Goal: Task Accomplishment & Management: Use online tool/utility

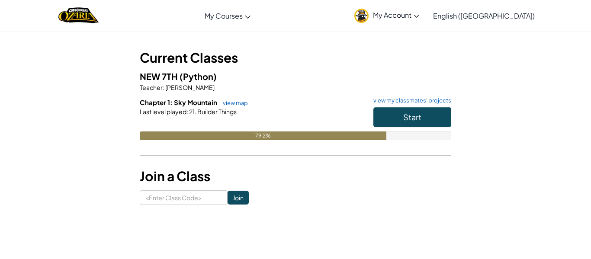
scroll to position [34, 0]
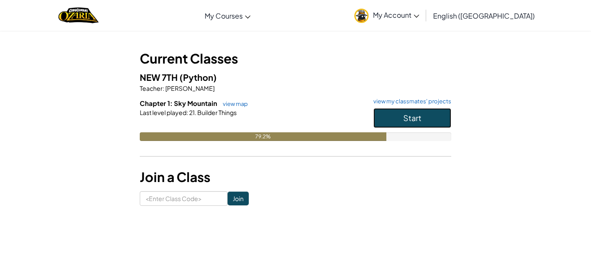
click at [417, 123] on button "Start" at bounding box center [412, 118] width 78 height 20
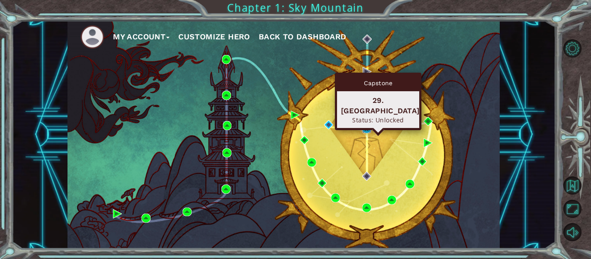
click at [363, 128] on img at bounding box center [366, 128] width 9 height 9
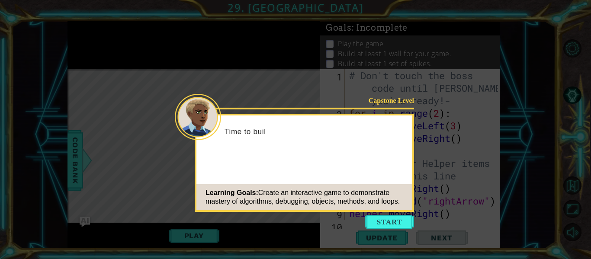
scroll to position [75, 0]
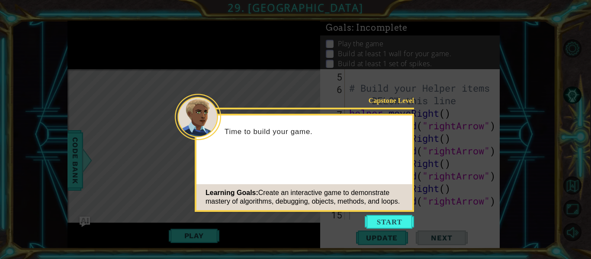
click at [393, 218] on button "Start" at bounding box center [389, 222] width 49 height 14
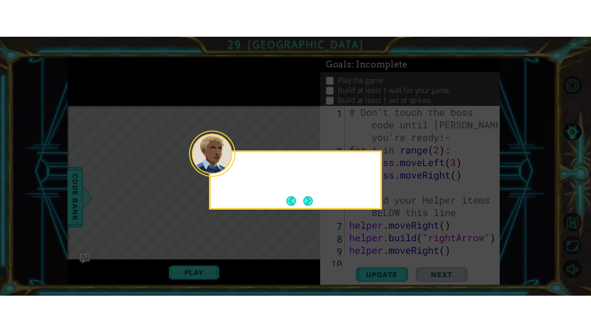
scroll to position [0, 0]
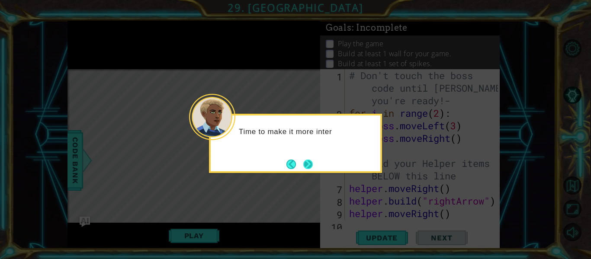
click at [309, 159] on button "Next" at bounding box center [308, 164] width 11 height 11
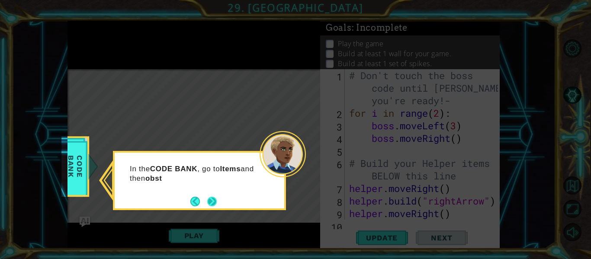
click at [211, 201] on button "Next" at bounding box center [212, 201] width 10 height 10
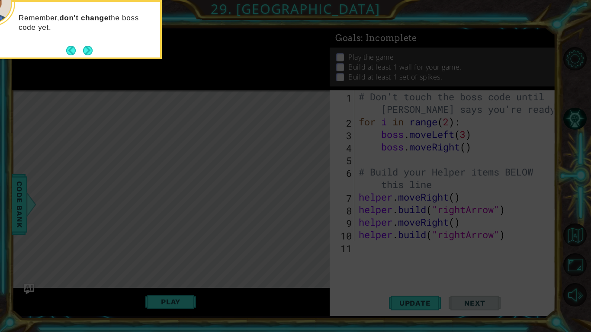
scroll to position [13, 0]
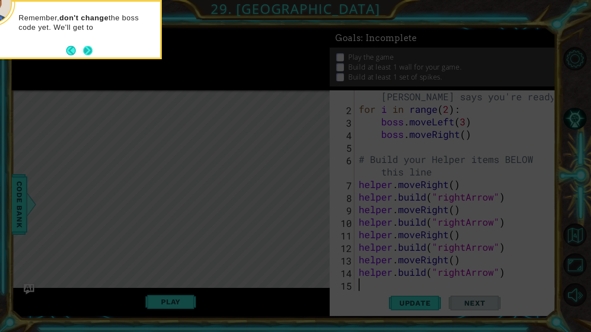
click at [89, 51] on button "Next" at bounding box center [88, 50] width 10 height 10
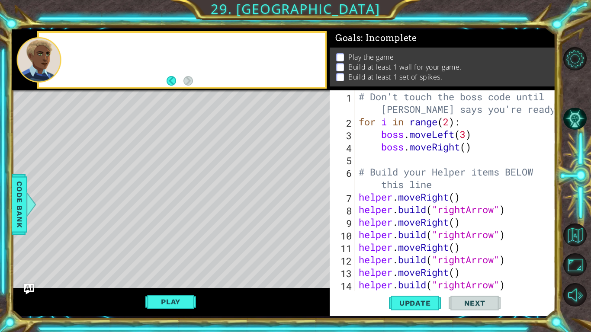
scroll to position [0, 0]
click at [89, 51] on div at bounding box center [193, 59] width 262 height 21
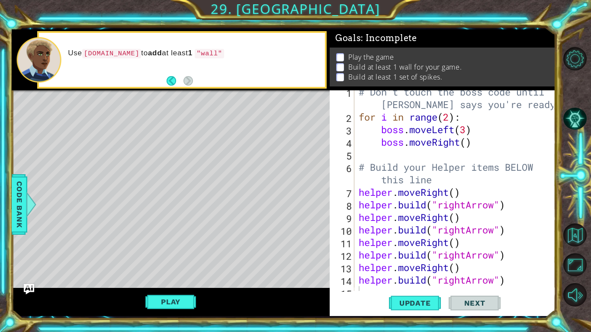
scroll to position [13, 0]
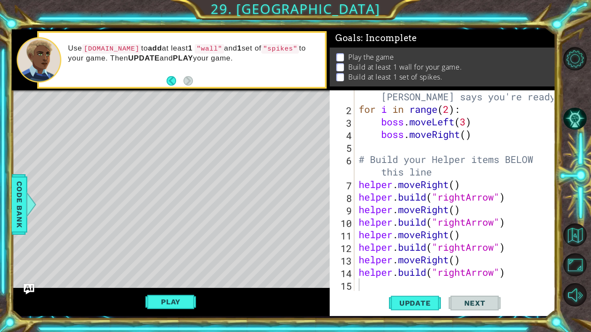
click at [368, 259] on div "# Don't touch the boss code until [PERSON_NAME] says you're ready!- for i in ra…" at bounding box center [457, 197] width 201 height 238
type textarea "h"
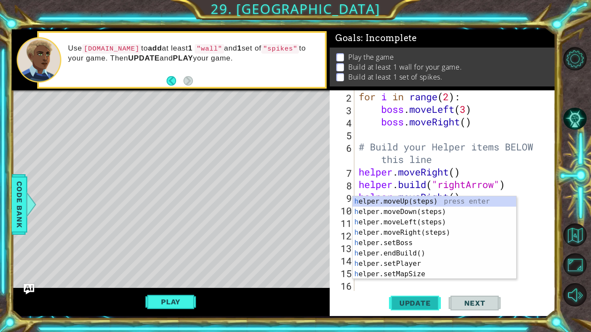
scroll to position [25, 0]
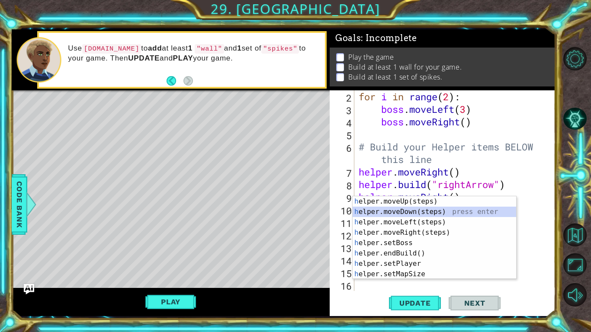
click at [408, 212] on div "h elper.moveUp(steps) press enter h elper.moveDown(steps) press enter h elper.m…" at bounding box center [433, 248] width 163 height 104
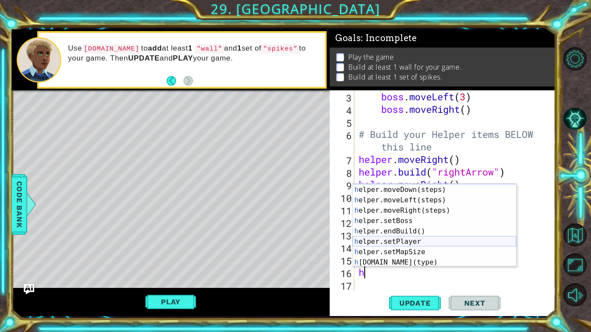
scroll to position [22, 0]
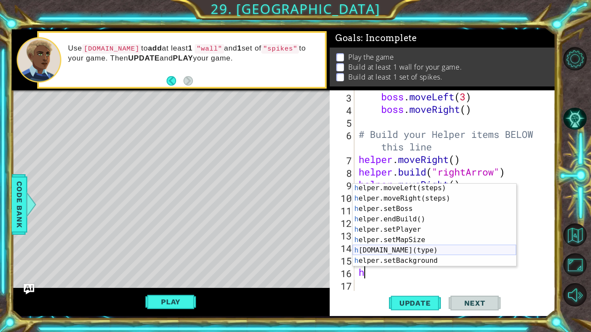
click at [419, 253] on div "h elper.moveLeft(steps) press enter h elper.moveRight(steps) press enter h elpe…" at bounding box center [433, 235] width 163 height 104
type textarea "[DOMAIN_NAME]("wall")"
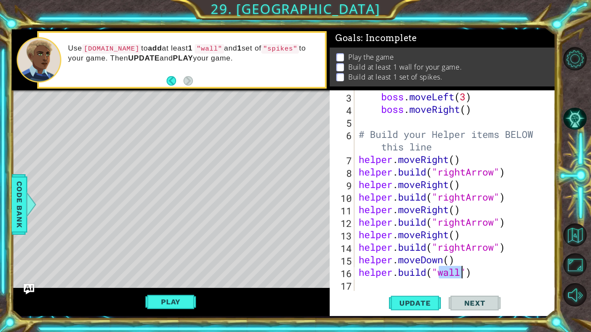
click at [412, 259] on div "boss . moveLeft ( 3 ) boss . moveRight ( ) # Build your Helper items BELOW this…" at bounding box center [457, 203] width 201 height 226
type textarea "h"
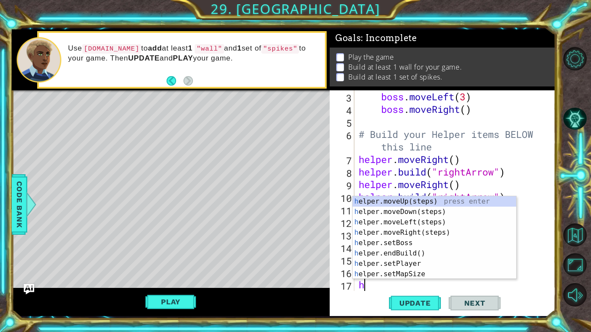
scroll to position [50, 0]
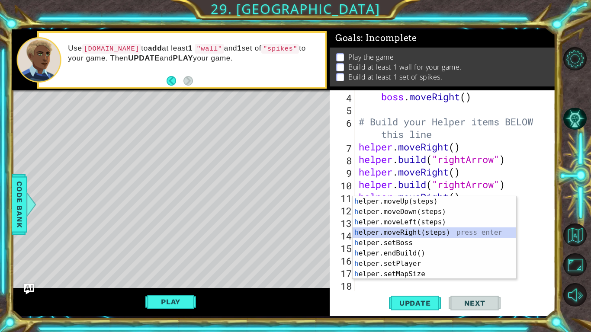
click at [418, 235] on div "h elper.moveUp(steps) press enter h elper.moveDown(steps) press enter h elper.m…" at bounding box center [433, 248] width 163 height 104
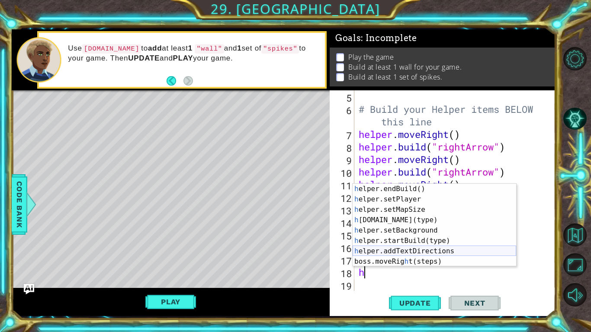
scroll to position [48, 0]
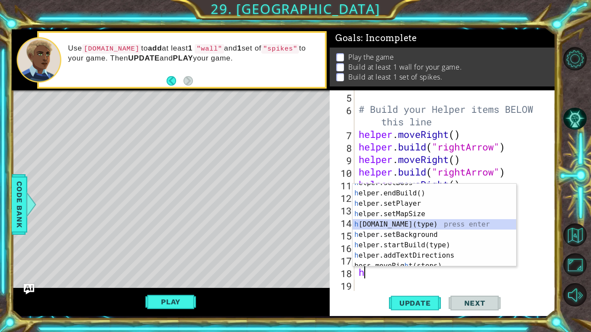
click at [410, 225] on div "h elper.setBoss press enter h elper.endBuild() press enter h elper.setPlayer pr…" at bounding box center [433, 230] width 163 height 104
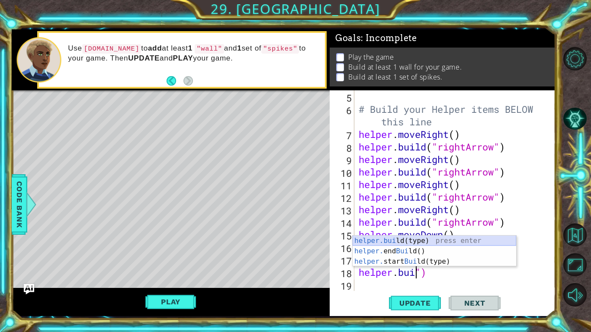
click at [442, 242] on div "helper.[PERSON_NAME](type) press enter helper. end [PERSON_NAME]() press enter …" at bounding box center [433, 262] width 163 height 52
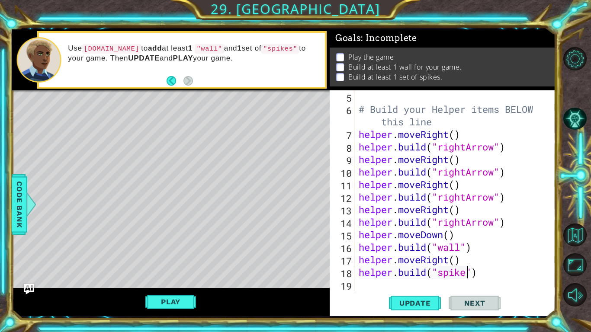
scroll to position [0, 5]
type textarea "[DOMAIN_NAME]("spikes")"
click at [430, 259] on span "Update" at bounding box center [414, 303] width 49 height 9
click at [409, 259] on span "Update" at bounding box center [414, 303] width 49 height 9
click at [189, 259] on button "Play" at bounding box center [170, 302] width 51 height 16
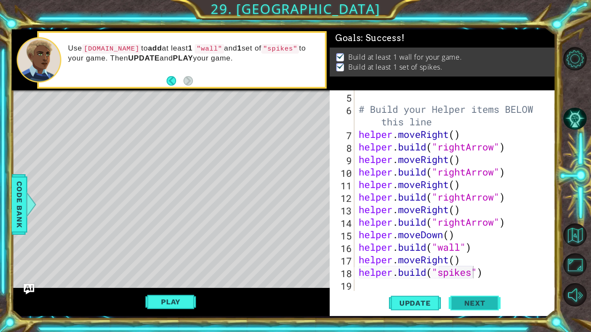
click at [475, 259] on span "Next" at bounding box center [474, 304] width 38 height 9
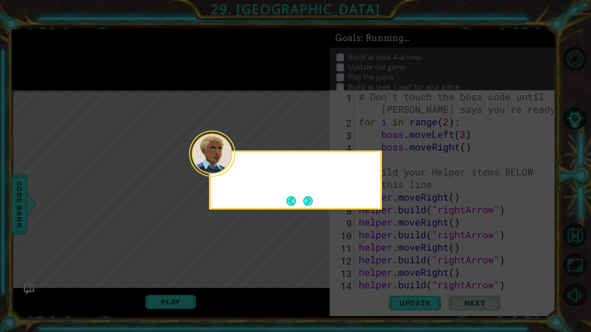
scroll to position [0, 0]
click at [305, 203] on button "Next" at bounding box center [308, 201] width 10 height 10
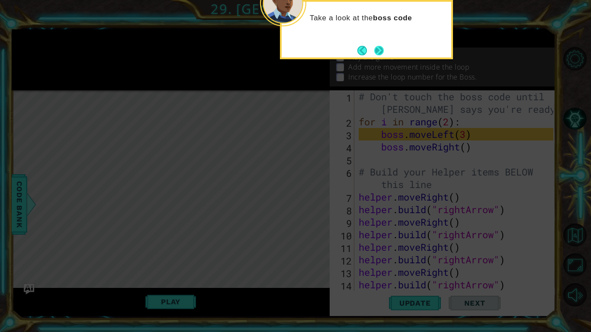
click at [375, 49] on button "Next" at bounding box center [379, 50] width 10 height 10
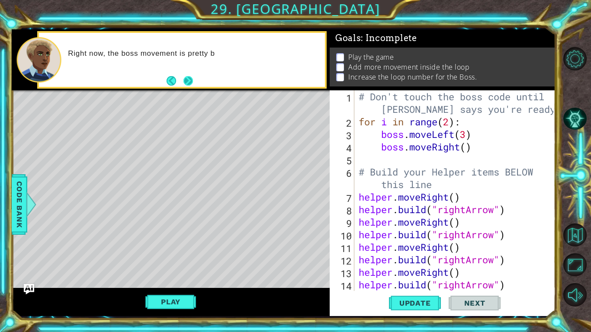
click at [187, 84] on button "Next" at bounding box center [188, 81] width 10 height 10
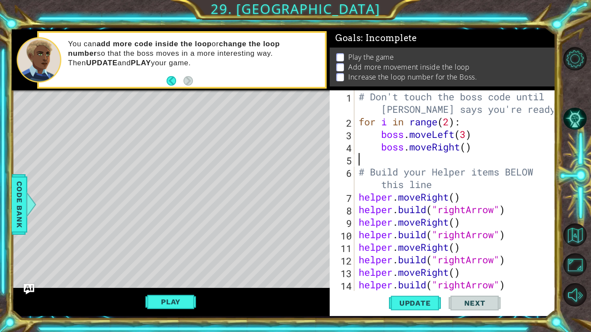
click at [443, 164] on div "# Don't touch the boss code until [PERSON_NAME] says you're ready!- for i in ra…" at bounding box center [457, 209] width 201 height 238
click at [400, 160] on div "# Don't touch the boss code until [PERSON_NAME] says you're ready!- for i in ra…" at bounding box center [457, 209] width 201 height 238
click at [393, 159] on div "# Don't touch the boss code until [PERSON_NAME] says you're ready!- for i in ra…" at bounding box center [457, 209] width 201 height 238
drag, startPoint x: 393, startPoint y: 159, endPoint x: 400, endPoint y: 159, distance: 6.9
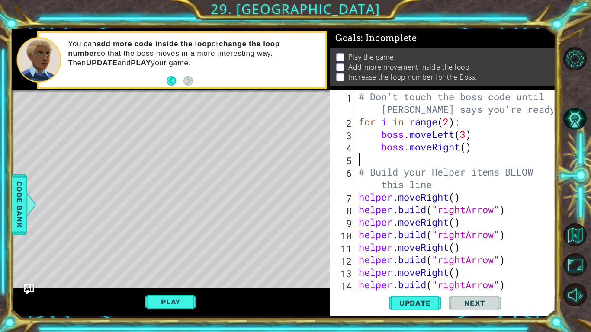
click at [398, 159] on div "# Don't touch the boss code until [PERSON_NAME] says you're ready!- for i in ra…" at bounding box center [457, 209] width 201 height 238
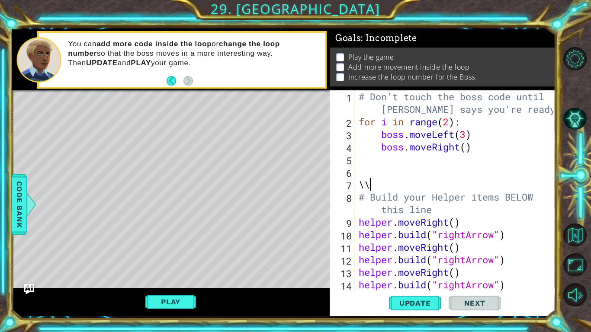
type textarea "\"
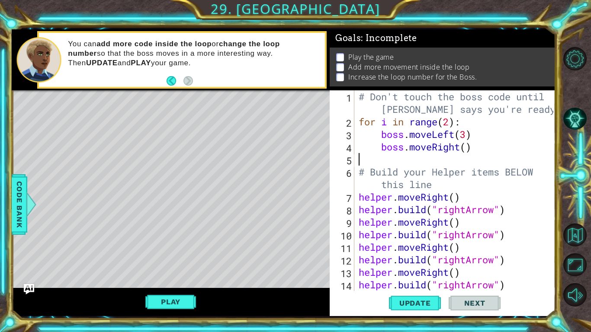
type textarea "boss.moveRight()"
type textarea "b"
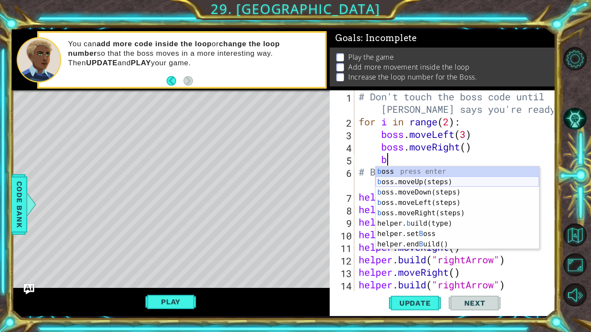
click at [417, 182] on div "b oss press enter b oss.moveUp(steps) press enter b oss.moveDown(steps) press e…" at bounding box center [456, 218] width 163 height 104
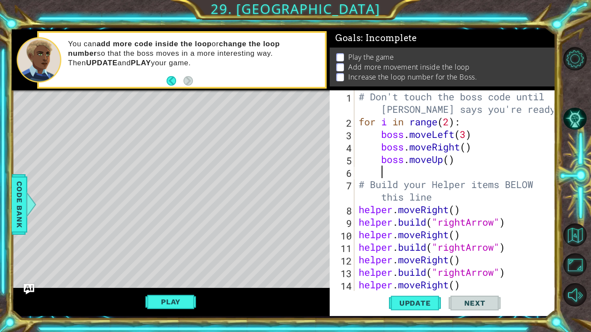
scroll to position [0, 0]
click at [424, 259] on span "Update" at bounding box center [414, 303] width 49 height 9
click at [413, 259] on span "Update" at bounding box center [414, 303] width 49 height 9
click at [448, 164] on div "# Don't touch the boss code until [PERSON_NAME] says you're ready!- for i in ra…" at bounding box center [457, 209] width 201 height 238
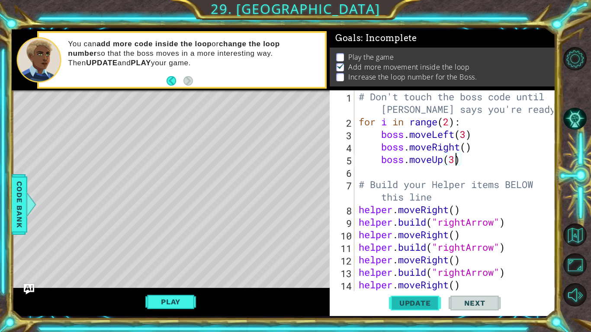
click at [415, 259] on span "Update" at bounding box center [414, 303] width 49 height 9
click at [152, 259] on button "Play" at bounding box center [170, 302] width 51 height 16
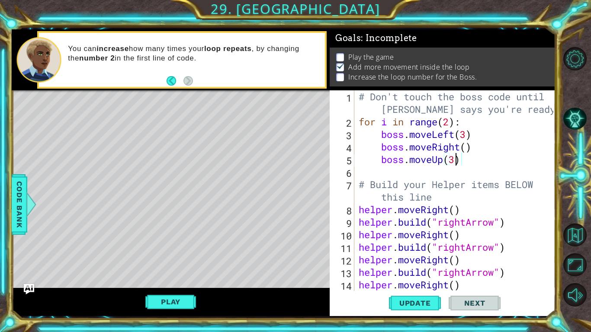
scroll to position [0, 4]
click at [449, 122] on div "# Don't touch the boss code until [PERSON_NAME] says you're ready!- for i in ra…" at bounding box center [457, 209] width 201 height 238
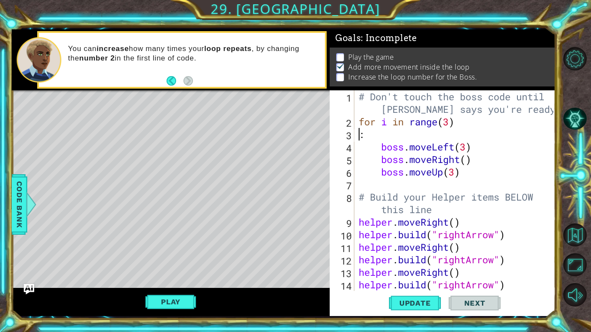
scroll to position [0, 0]
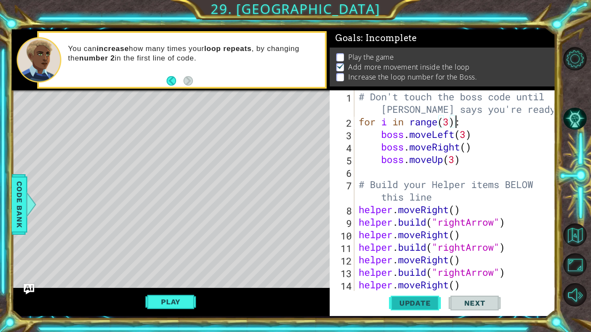
click at [434, 259] on span "Update" at bounding box center [414, 303] width 49 height 9
click at [193, 259] on button "Play" at bounding box center [170, 302] width 51 height 16
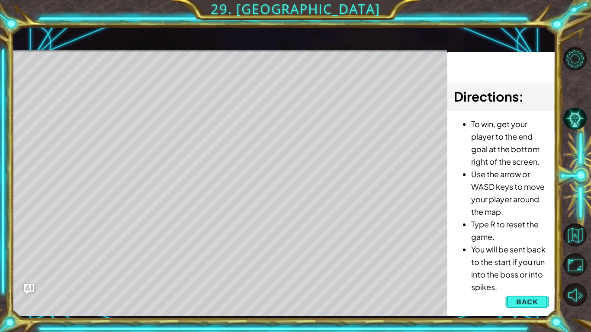
click at [515, 259] on button "Back" at bounding box center [527, 301] width 44 height 17
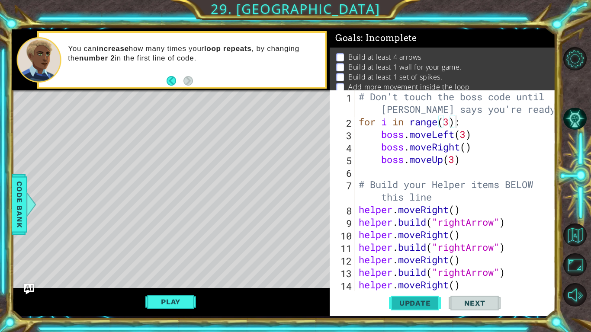
click at [414, 259] on span "Update" at bounding box center [414, 303] width 49 height 9
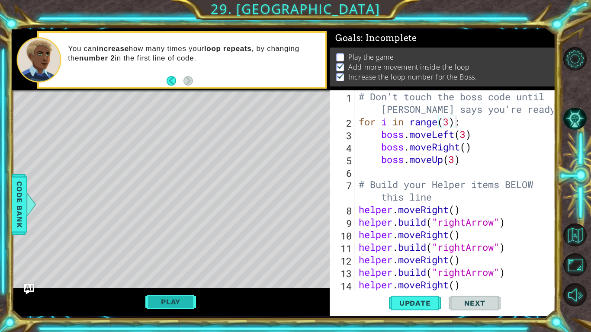
click at [192, 259] on button "Play" at bounding box center [170, 302] width 51 height 16
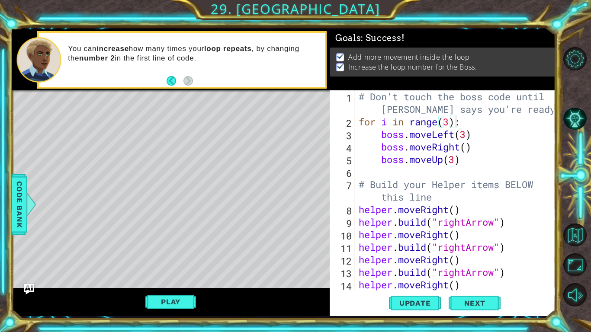
click at [447, 118] on div "# Don't touch the boss code until [PERSON_NAME] says you're ready!- for i in ra…" at bounding box center [457, 209] width 201 height 238
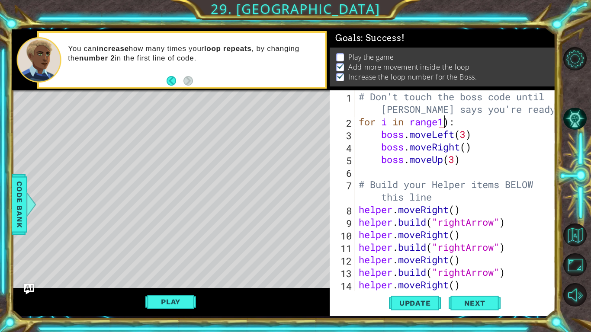
scroll to position [0, 4]
type textarea "for i in range(1):"
click at [421, 259] on span "Update" at bounding box center [414, 303] width 49 height 9
click at [413, 259] on span "Update" at bounding box center [414, 303] width 49 height 9
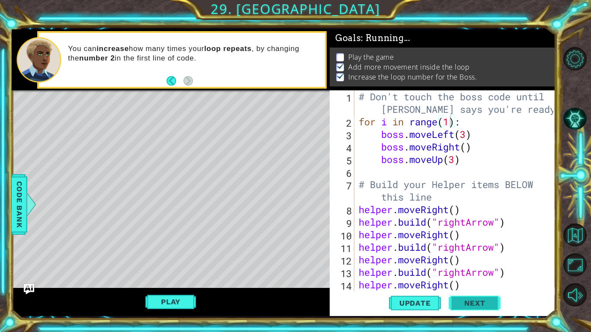
click at [472, 259] on span "Next" at bounding box center [474, 304] width 38 height 9
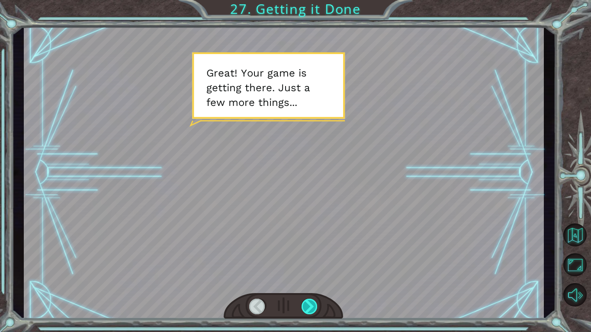
click at [307, 259] on div at bounding box center [309, 307] width 16 height 16
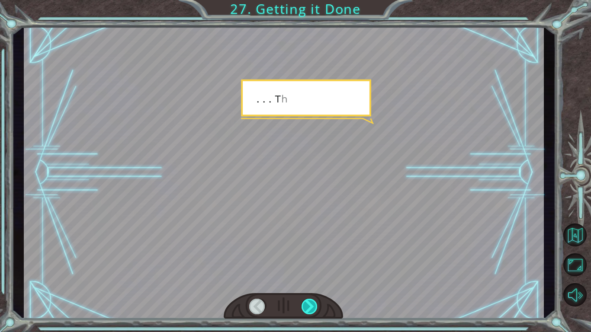
click at [307, 259] on div at bounding box center [309, 307] width 16 height 16
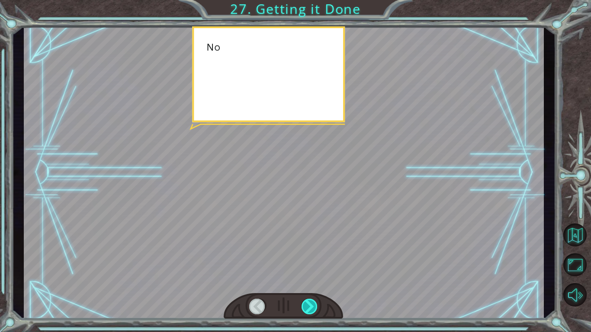
click at [307, 259] on div at bounding box center [309, 307] width 16 height 16
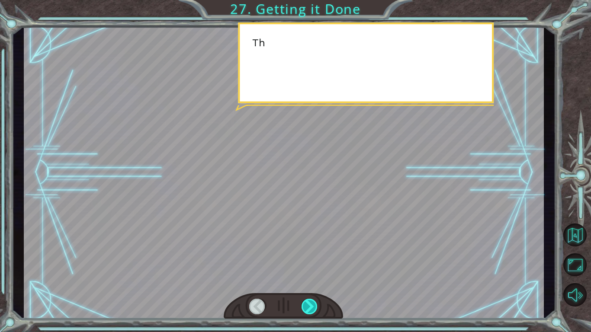
click at [307, 259] on div at bounding box center [309, 307] width 16 height 16
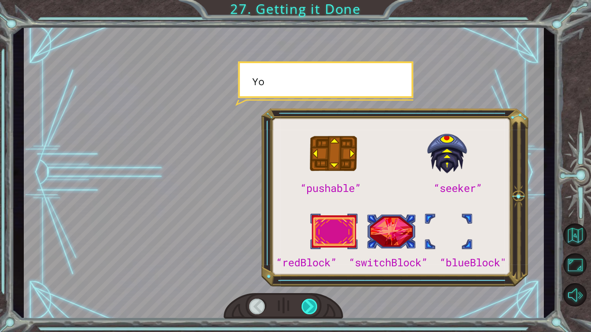
click at [309, 259] on div at bounding box center [309, 307] width 16 height 16
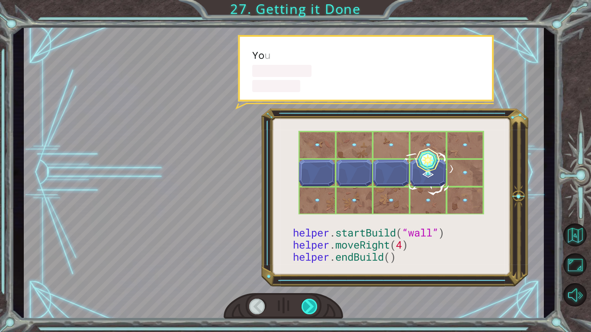
click at [309, 259] on div at bounding box center [309, 307] width 16 height 16
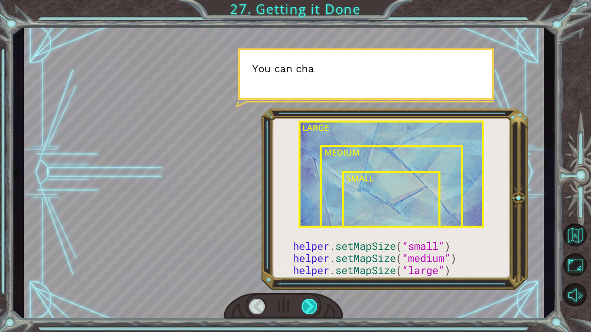
drag, startPoint x: 314, startPoint y: 301, endPoint x: 314, endPoint y: 306, distance: 5.2
click at [318, 259] on div at bounding box center [283, 306] width 119 height 26
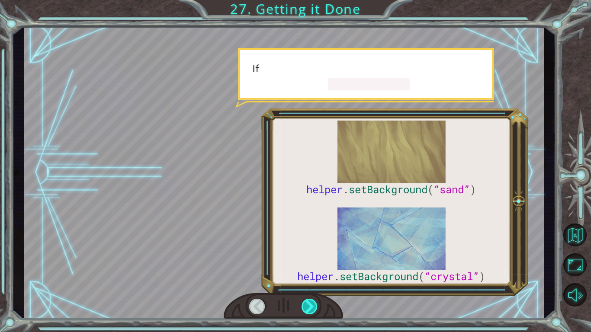
click at [312, 259] on div at bounding box center [309, 307] width 16 height 16
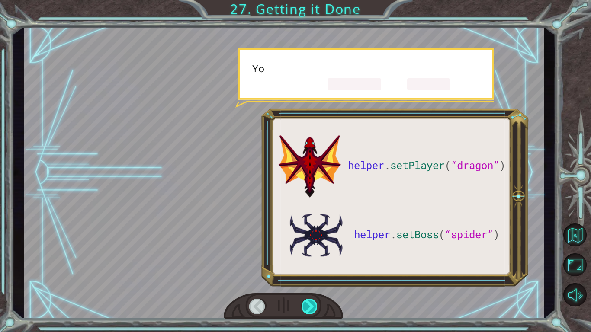
click at [312, 259] on div at bounding box center [309, 307] width 16 height 16
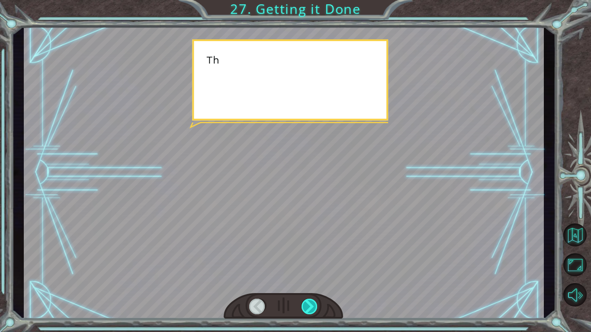
click at [312, 259] on div at bounding box center [309, 307] width 16 height 16
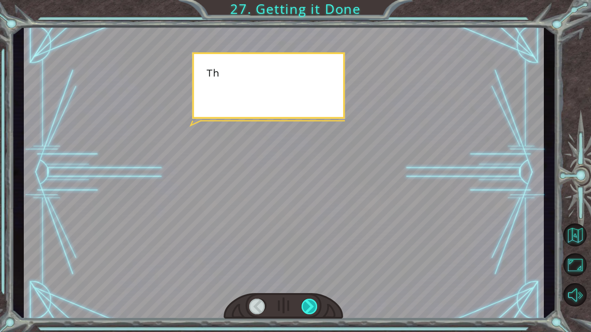
click at [312, 259] on div at bounding box center [309, 307] width 16 height 16
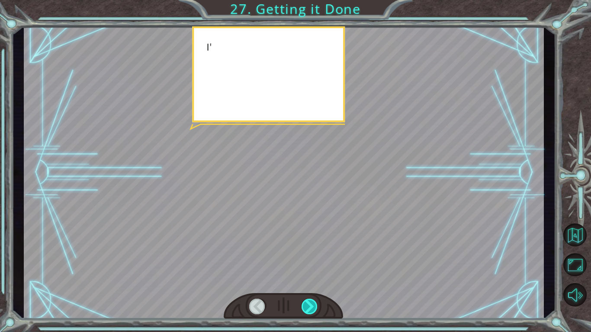
click at [312, 259] on div at bounding box center [309, 307] width 16 height 16
click at [312, 0] on div "helper . setPlayer ( “dragon” ) helper . setBoss ( “spider” ) G r e a t ! Y o u…" at bounding box center [295, 0] width 591 height 0
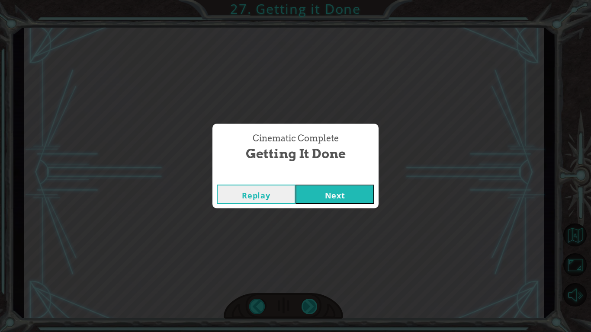
click at [312, 259] on div "Cinematic Complete Getting it Done Replay Next" at bounding box center [295, 166] width 591 height 332
click at [333, 198] on button "Next" at bounding box center [334, 194] width 79 height 19
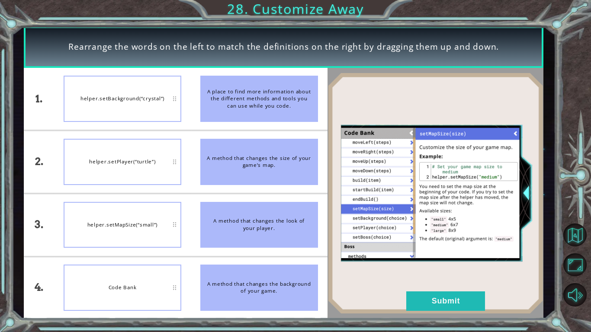
click at [134, 81] on div "helper.setBackground(“crystal”)" at bounding box center [123, 99] width 118 height 46
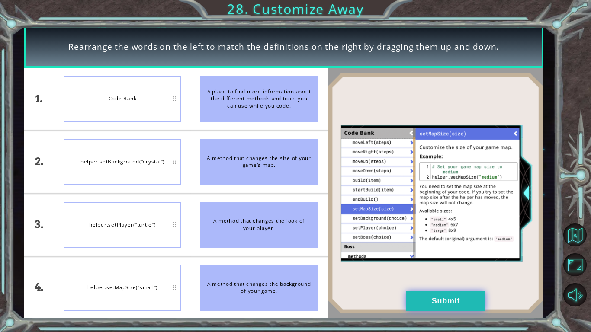
click at [447, 259] on button "Submit" at bounding box center [445, 300] width 79 height 19
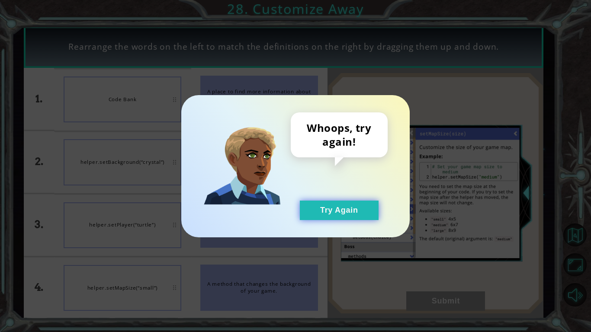
click at [330, 218] on button "Try Again" at bounding box center [339, 210] width 79 height 19
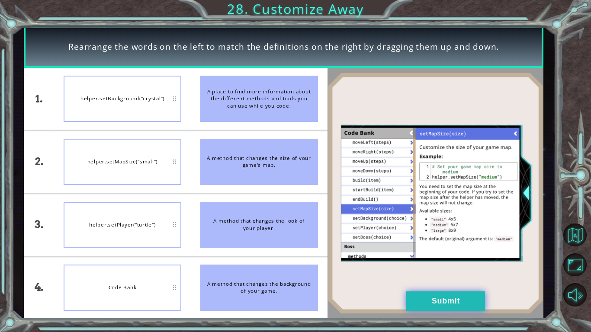
click at [431, 259] on button "Submit" at bounding box center [445, 300] width 79 height 19
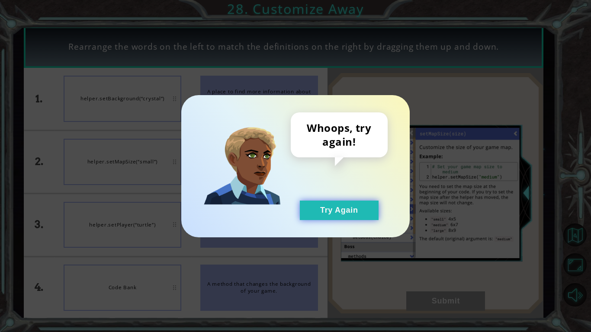
click at [322, 212] on button "Try Again" at bounding box center [339, 210] width 79 height 19
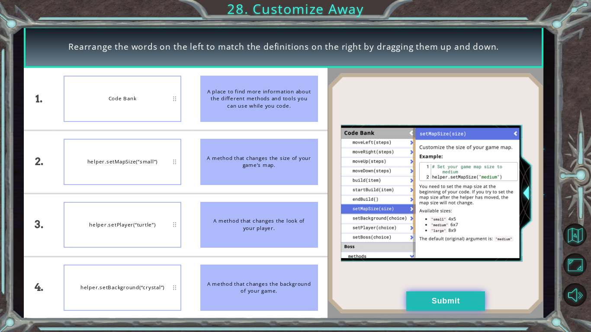
click at [410, 259] on button "Submit" at bounding box center [445, 300] width 79 height 19
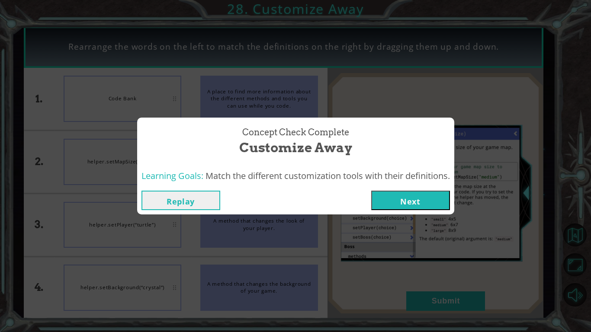
click at [388, 208] on button "Next" at bounding box center [410, 200] width 79 height 19
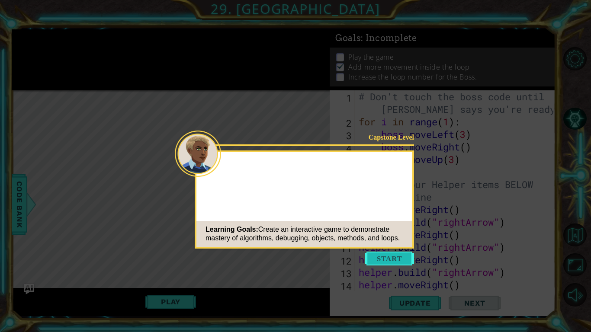
click at [387, 259] on button "Start" at bounding box center [389, 259] width 49 height 14
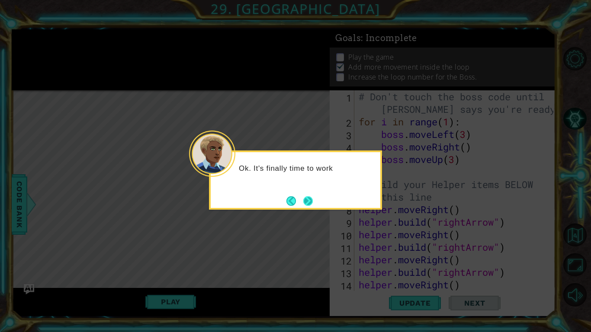
click at [310, 204] on button "Next" at bounding box center [308, 201] width 14 height 14
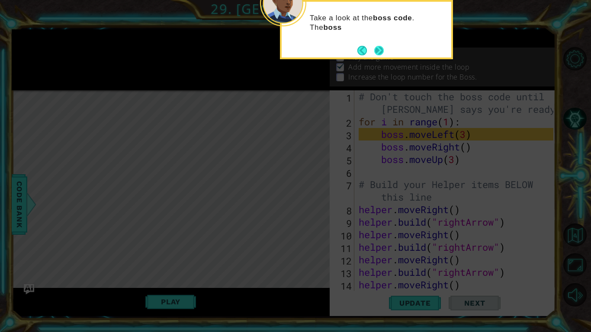
click at [379, 57] on button "Next" at bounding box center [379, 51] width 14 height 14
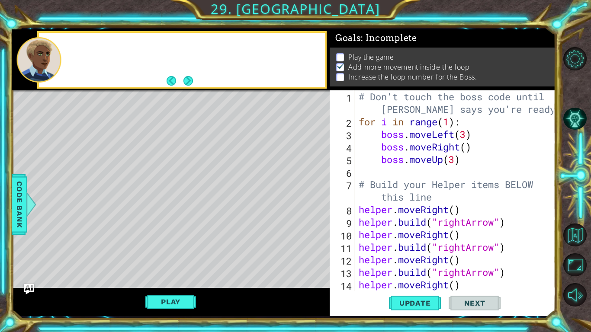
click at [379, 57] on p "Play the game" at bounding box center [370, 57] width 45 height 10
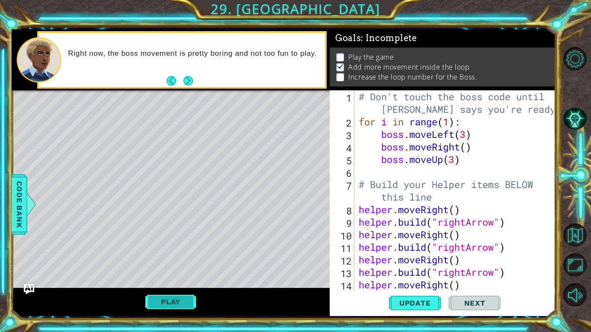
click at [192, 259] on button "Play" at bounding box center [170, 302] width 51 height 16
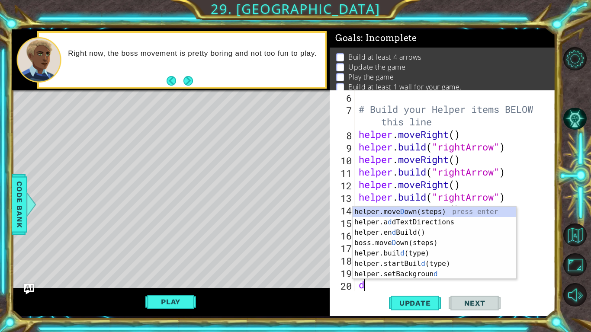
scroll to position [88, 0]
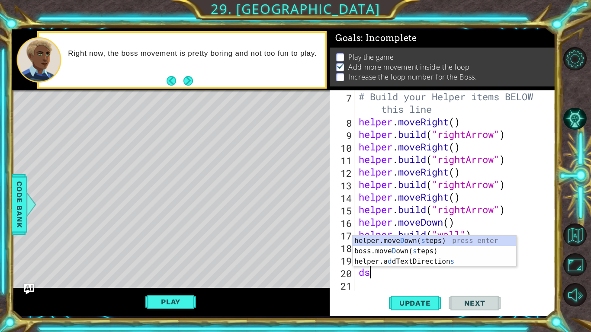
type textarea "d"
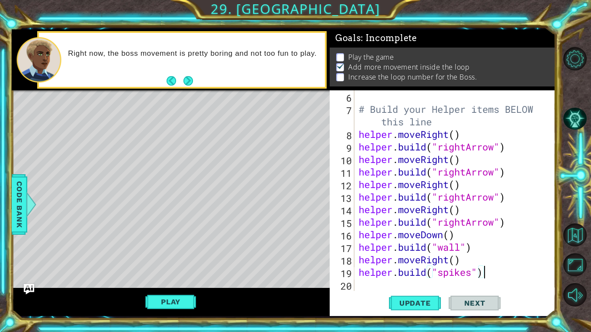
scroll to position [75, 0]
drag, startPoint x: 208, startPoint y: 299, endPoint x: 182, endPoint y: 301, distance: 26.0
click at [207, 259] on div "Play" at bounding box center [171, 302] width 318 height 28
click at [182, 259] on button "Play" at bounding box center [170, 302] width 51 height 16
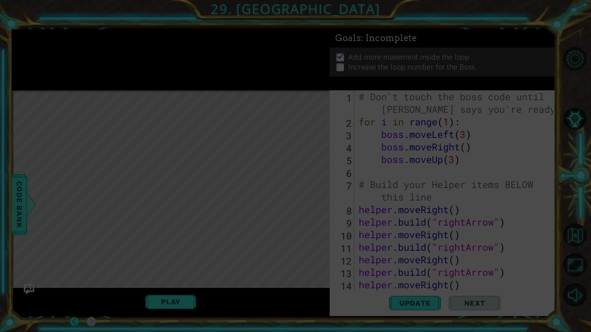
scroll to position [0, 0]
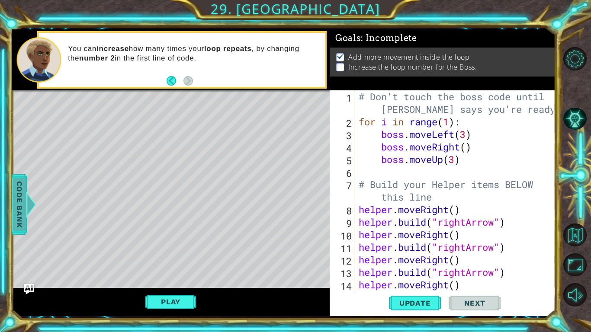
click at [34, 205] on div at bounding box center [31, 205] width 11 height 26
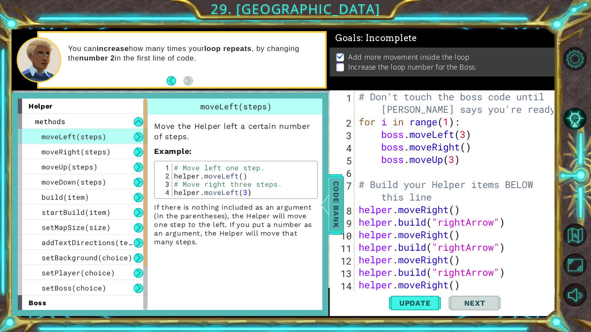
click at [328, 204] on div at bounding box center [325, 205] width 11 height 26
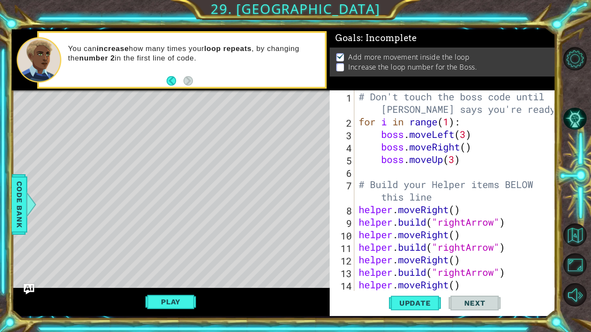
click at [447, 122] on div "# Don't touch the boss code until [PERSON_NAME] says you're ready!- for i in ra…" at bounding box center [457, 209] width 201 height 238
click at [451, 122] on div "# Don't touch the boss code until [PERSON_NAME] says you're ready!- for i in ra…" at bounding box center [457, 209] width 201 height 238
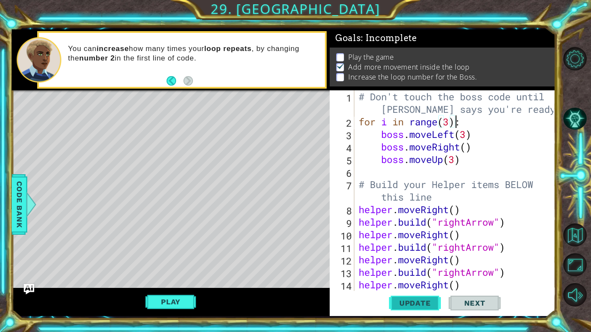
type textarea "for i in range(3):"
drag, startPoint x: 435, startPoint y: 299, endPoint x: 451, endPoint y: 283, distance: 23.2
click at [436, 259] on span "Update" at bounding box center [414, 303] width 49 height 9
click at [433, 259] on span "Update" at bounding box center [414, 303] width 49 height 9
click at [152, 259] on button "Play" at bounding box center [170, 302] width 51 height 16
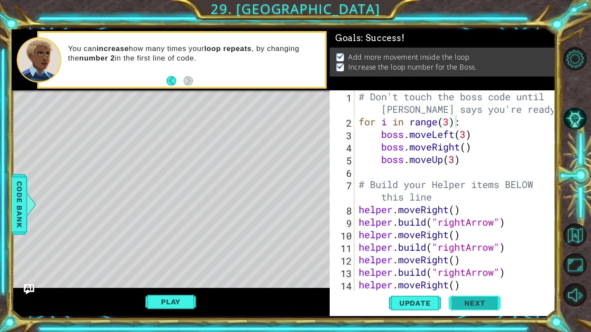
click at [493, 259] on span "Next" at bounding box center [474, 304] width 38 height 9
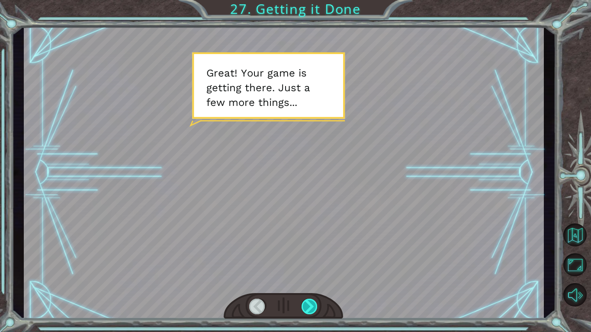
click at [315, 259] on div at bounding box center [309, 307] width 16 height 16
click at [305, 259] on div at bounding box center [309, 307] width 16 height 16
click at [306, 259] on div at bounding box center [309, 307] width 16 height 16
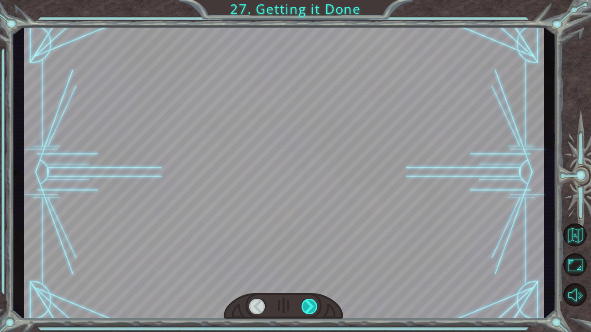
click at [311, 259] on div at bounding box center [309, 307] width 16 height 16
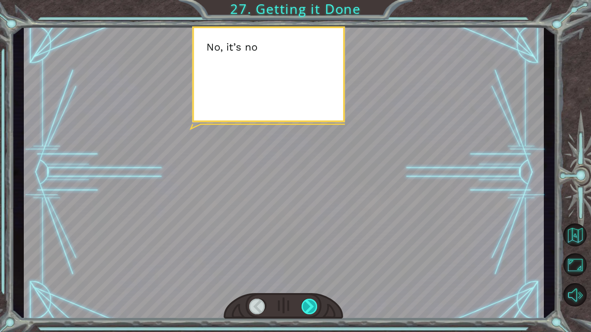
click at [312, 259] on div at bounding box center [309, 307] width 16 height 16
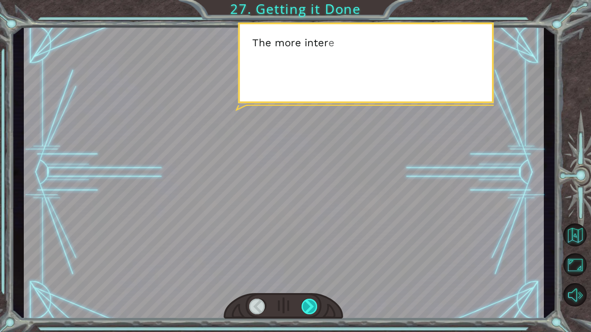
click at [312, 259] on div at bounding box center [309, 307] width 16 height 16
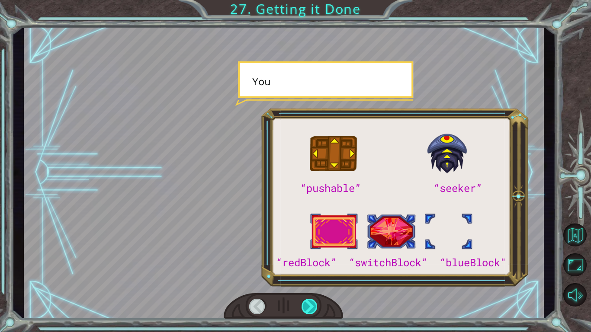
click at [312, 259] on div at bounding box center [309, 307] width 16 height 16
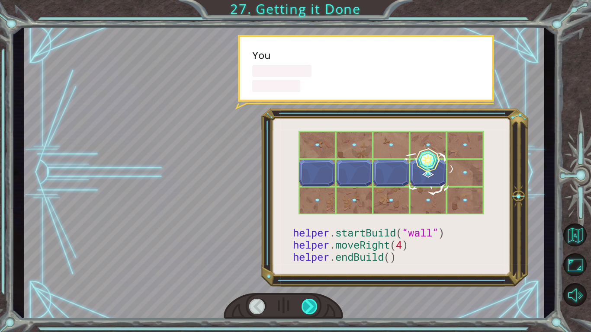
click at [312, 259] on div at bounding box center [309, 307] width 16 height 16
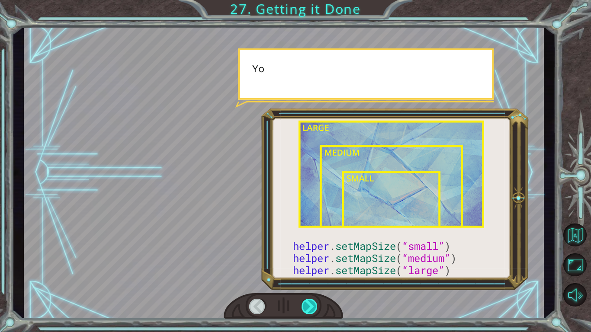
click at [312, 259] on div at bounding box center [309, 307] width 16 height 16
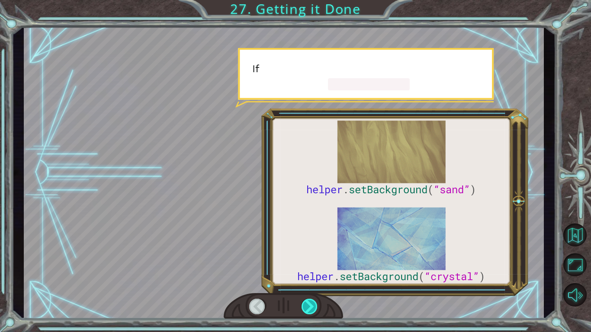
click at [312, 259] on div at bounding box center [309, 307] width 16 height 16
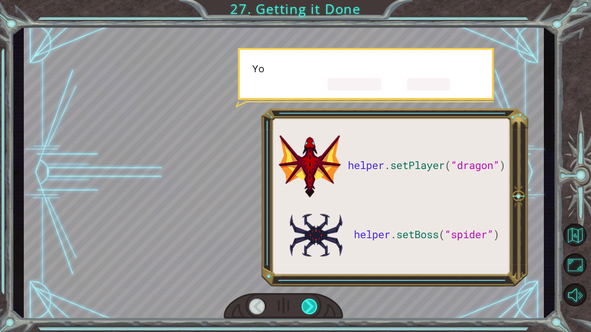
click at [312, 259] on div at bounding box center [309, 307] width 16 height 16
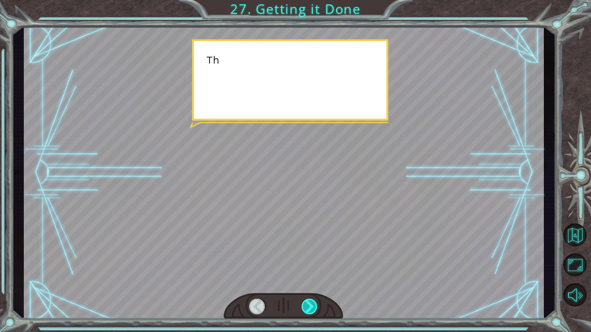
click at [312, 259] on div at bounding box center [309, 307] width 16 height 16
click at [313, 259] on div at bounding box center [309, 307] width 16 height 16
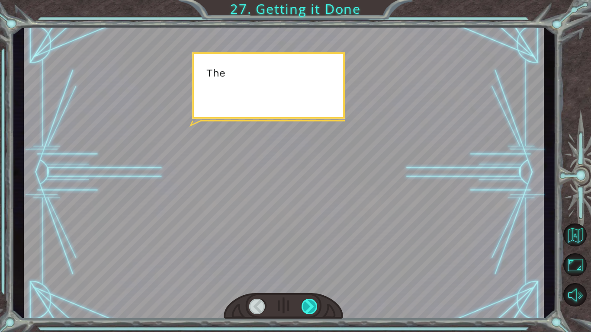
click at [313, 259] on div at bounding box center [309, 307] width 16 height 16
click at [314, 259] on div at bounding box center [309, 307] width 16 height 16
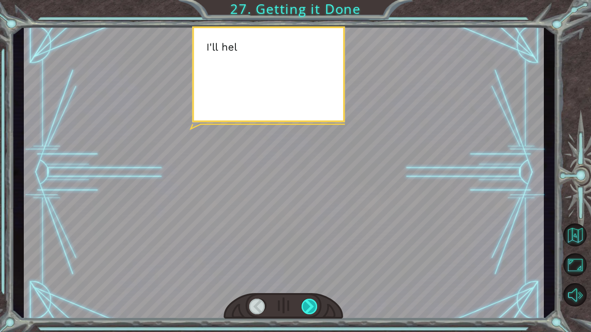
click at [314, 259] on div at bounding box center [309, 307] width 16 height 16
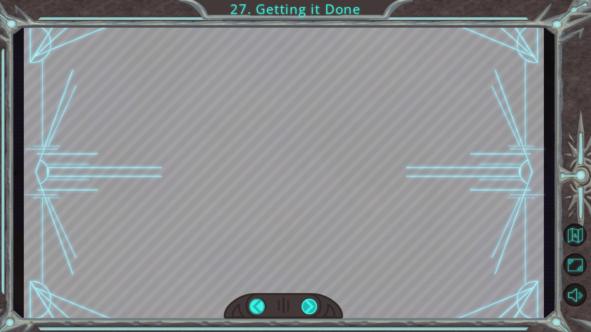
click at [314, 0] on div "helper . setPlayer ( “dragon” ) helper . setBoss ( “spider” ) G r e a t ! Y o u…" at bounding box center [295, 0] width 591 height 0
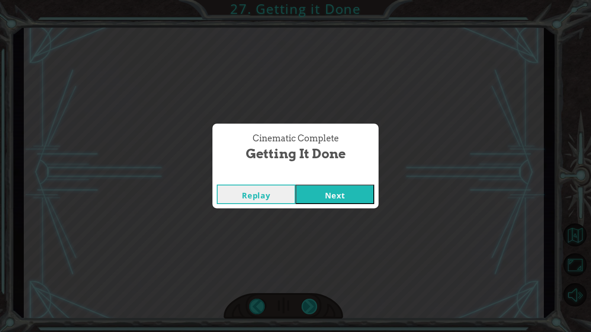
click at [314, 259] on div "Cinematic Complete Getting it Done Replay Next" at bounding box center [295, 166] width 591 height 332
click at [348, 199] on button "Next" at bounding box center [334, 194] width 79 height 19
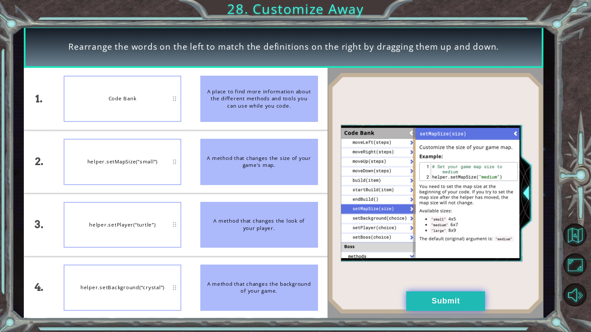
click at [424, 259] on button "Submit" at bounding box center [445, 300] width 79 height 19
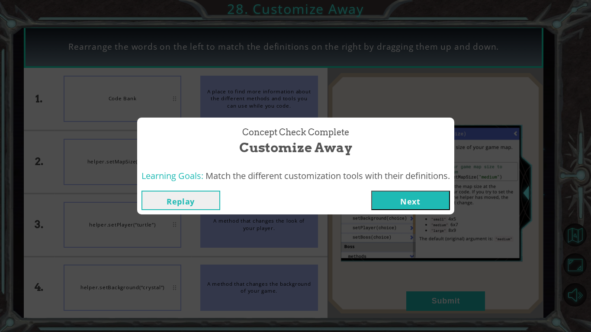
click at [401, 202] on button "Next" at bounding box center [410, 200] width 79 height 19
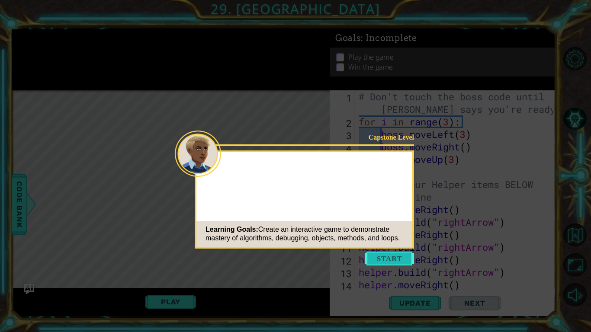
click at [410, 253] on button "Start" at bounding box center [389, 259] width 49 height 14
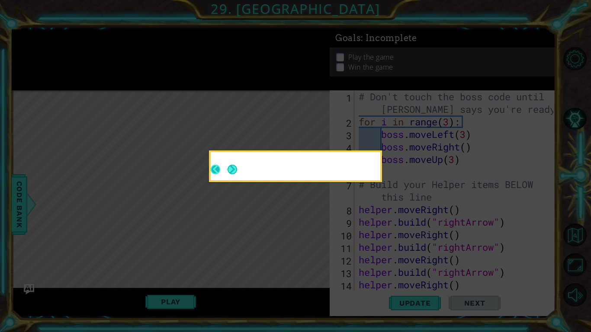
click at [217, 167] on button "Back" at bounding box center [219, 170] width 17 height 10
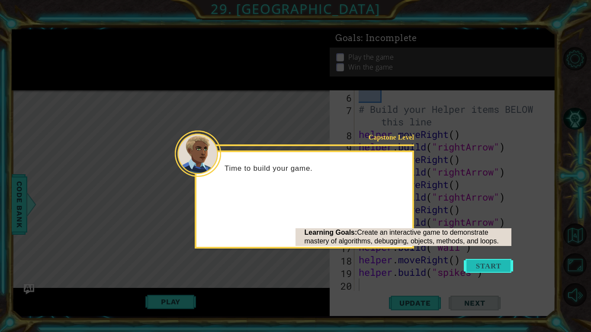
scroll to position [75, 0]
click at [487, 259] on button "Start" at bounding box center [488, 266] width 49 height 14
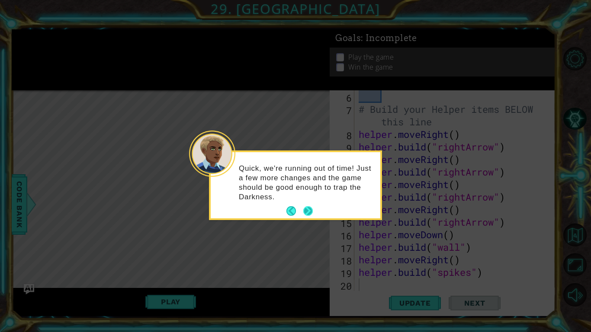
click at [310, 209] on button "Next" at bounding box center [308, 211] width 10 height 10
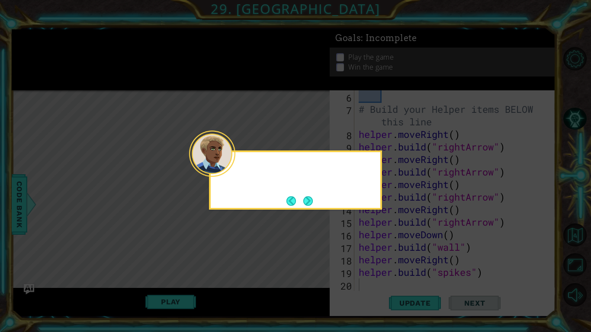
click at [310, 209] on div at bounding box center [295, 179] width 173 height 59
click at [311, 205] on button "Next" at bounding box center [308, 201] width 10 height 10
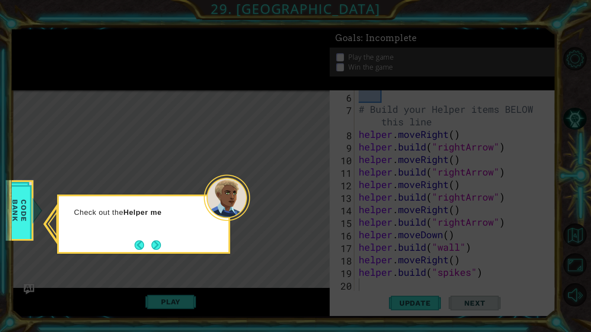
click at [168, 243] on div "Check out the Helper me" at bounding box center [143, 224] width 173 height 59
click at [168, 244] on div "Check out the Helper methods in the" at bounding box center [143, 224] width 173 height 59
click at [166, 244] on div "Check out the Helper methods in the CODE" at bounding box center [143, 224] width 173 height 59
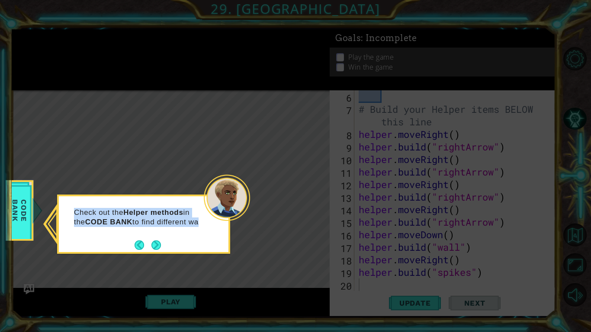
click at [168, 243] on div "Check out the Helper methods in the CODE BANK to find different wa" at bounding box center [144, 222] width 170 height 44
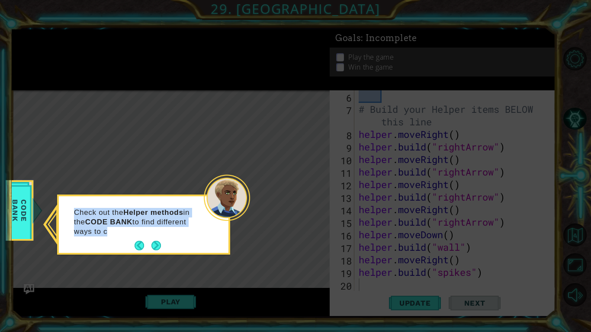
click at [168, 244] on div "Check out the Helper methods in the CODE BANK to find different ways to c" at bounding box center [144, 226] width 170 height 53
click at [168, 244] on div "Check out the Helper methods in the CODE BANK to find different ways to customiz" at bounding box center [144, 226] width 170 height 53
click at [170, 243] on div "Check out the Helper methods in the CODE BANK to find different ways to customi…" at bounding box center [144, 226] width 170 height 53
click at [171, 243] on div "Check out the Helper methods in the CODE BANK to find different ways to customi…" at bounding box center [144, 226] width 170 height 53
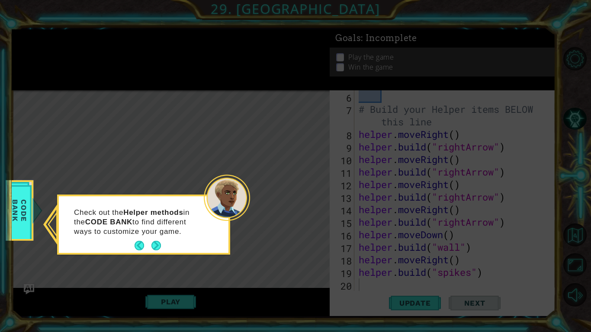
click at [156, 245] on button "Next" at bounding box center [155, 245] width 11 height 11
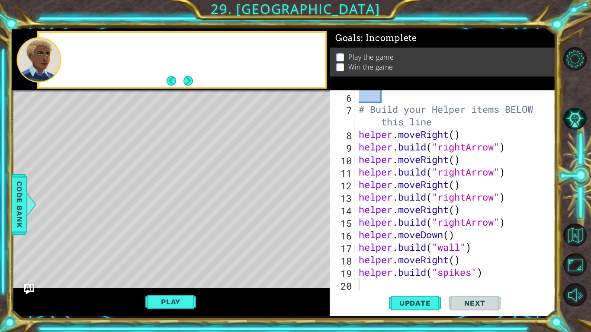
click at [156, 245] on div "Level Map" at bounding box center [212, 217] width 400 height 255
click at [197, 205] on div "Level Map" at bounding box center [212, 217] width 400 height 255
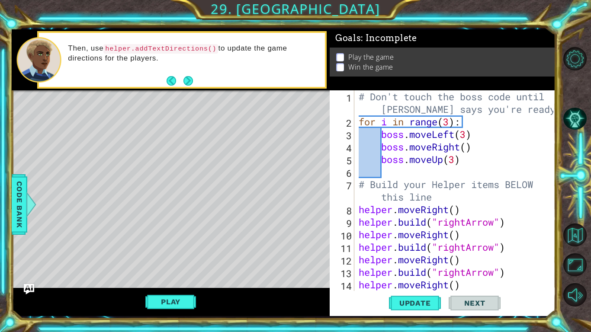
scroll to position [0, 0]
click at [490, 153] on div "# Don't touch the boss code until [PERSON_NAME] says you're ready!- for i in ra…" at bounding box center [457, 209] width 201 height 238
click at [170, 259] on button "Play" at bounding box center [170, 302] width 51 height 16
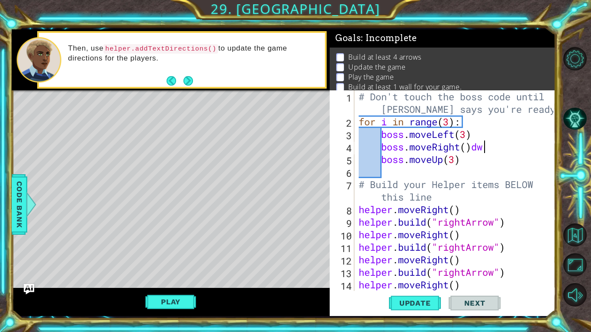
scroll to position [0, 5]
type textarea "boss.moveRight()dws"
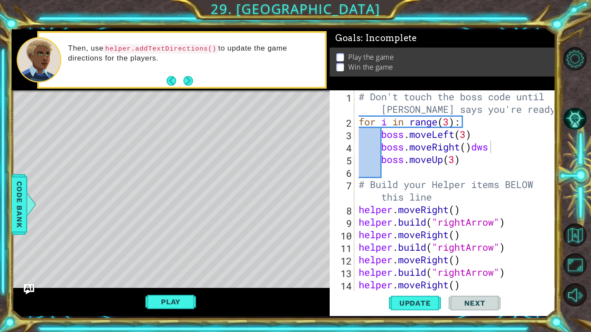
click at [86, 113] on div "Level Map" at bounding box center [212, 217] width 400 height 255
click at [161, 122] on div "Level Map" at bounding box center [212, 217] width 400 height 255
click at [287, 2] on div "1 ההההההההההההההההההההההההההההההההההההההההההההההההההההההההההההההההההההההההההההה…" at bounding box center [295, 166] width 591 height 332
click at [288, 6] on div "1 ההההההההההההההההההההההההההההההההההההההההההההההההההההההההההההההההההההההההההההה…" at bounding box center [295, 166] width 591 height 332
click at [259, 10] on div "1 ההההההההההההההההההההההההההההההההההההההההההההההההההההההההההההההההההההההההההההה…" at bounding box center [295, 166] width 591 height 332
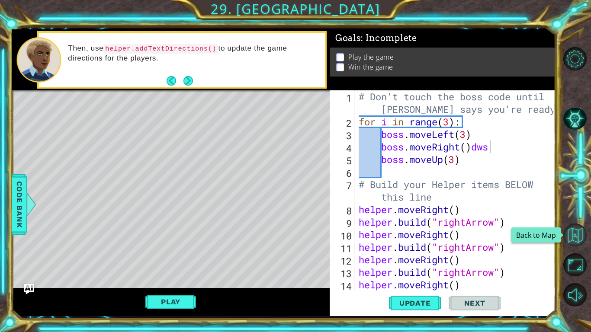
click at [577, 244] on button "Back to Map" at bounding box center [574, 235] width 23 height 23
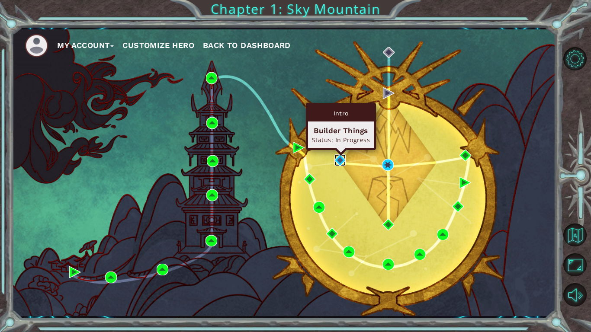
click at [341, 160] on img at bounding box center [340, 160] width 12 height 12
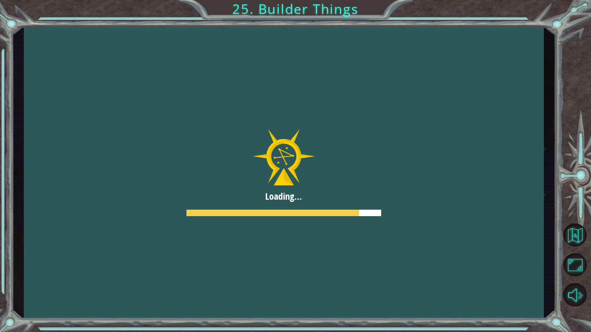
click at [333, 172] on div at bounding box center [284, 172] width 520 height 292
click at [363, 154] on div at bounding box center [284, 172] width 520 height 292
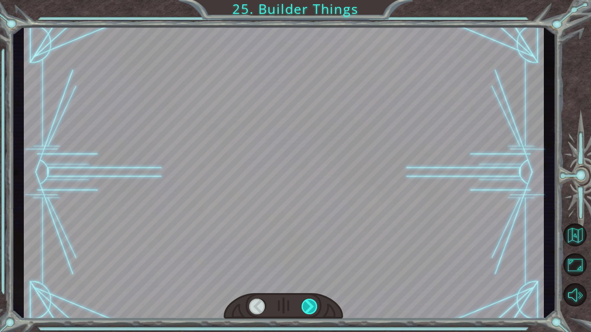
click at [302, 259] on div at bounding box center [309, 307] width 16 height 16
click at [303, 259] on div at bounding box center [309, 307] width 16 height 16
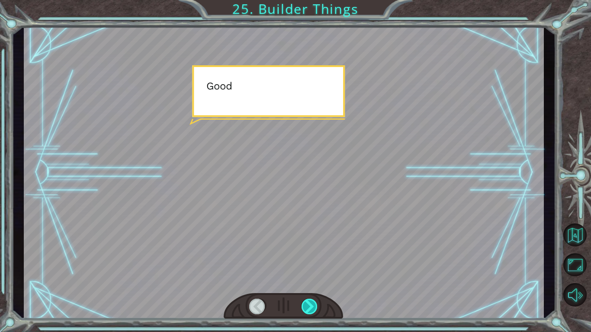
click at [303, 259] on div at bounding box center [309, 307] width 16 height 16
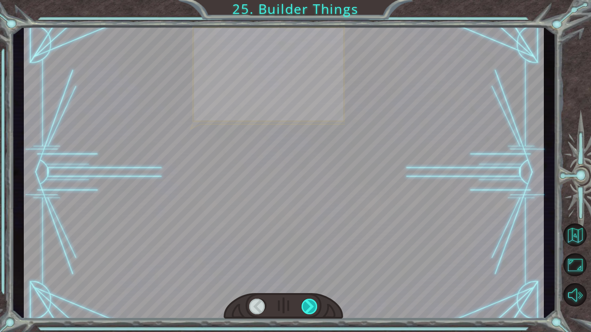
click at [303, 259] on div at bounding box center [309, 307] width 16 height 16
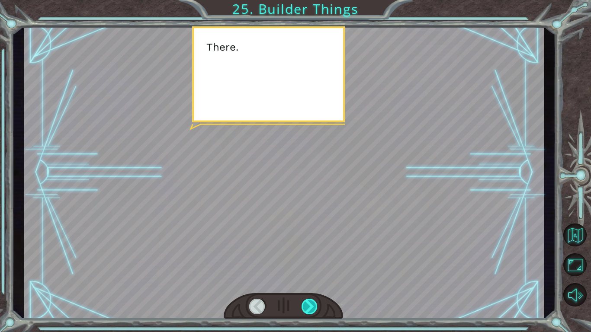
click at [303, 259] on div at bounding box center [309, 307] width 16 height 16
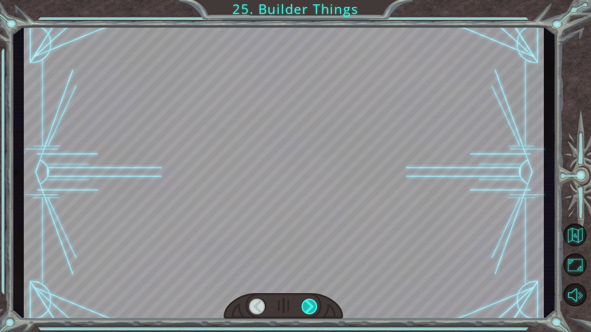
click at [303, 259] on div at bounding box center [309, 307] width 16 height 16
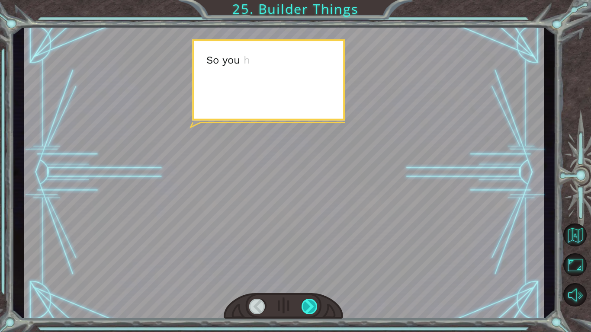
click at [303, 259] on div at bounding box center [309, 307] width 16 height 16
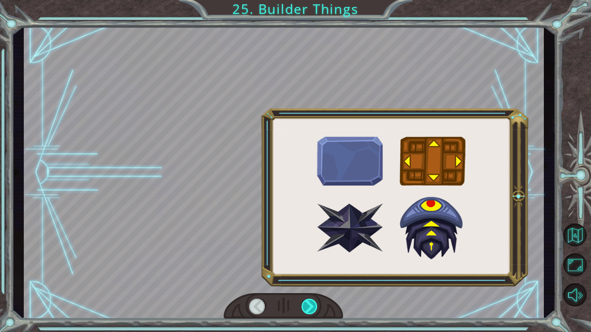
click at [303, 259] on div at bounding box center [309, 307] width 16 height 16
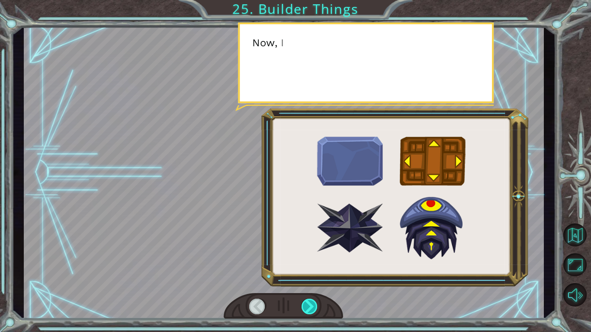
click at [303, 259] on div at bounding box center [309, 307] width 16 height 16
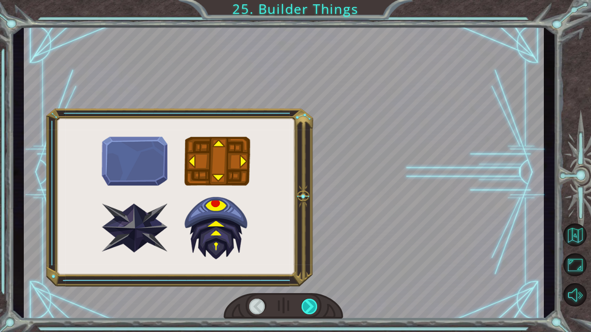
click at [303, 259] on div at bounding box center [309, 307] width 16 height 16
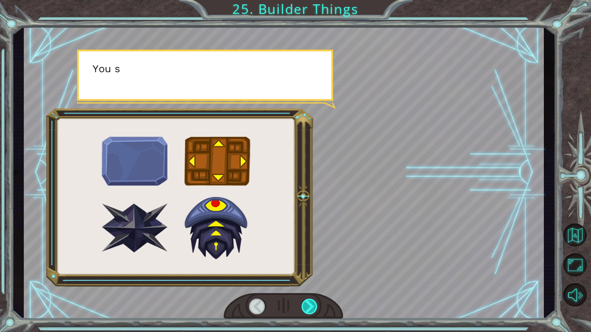
click at [303, 259] on div at bounding box center [309, 307] width 16 height 16
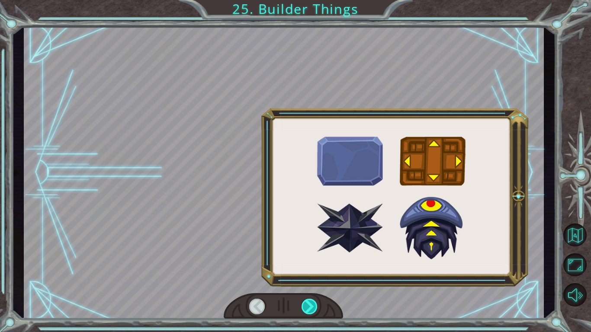
click at [303, 259] on div at bounding box center [309, 307] width 16 height 16
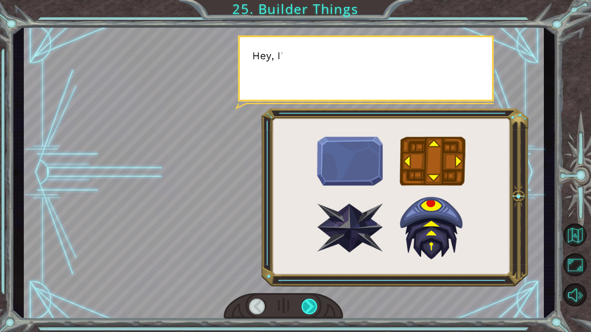
click at [303, 259] on div at bounding box center [309, 307] width 16 height 16
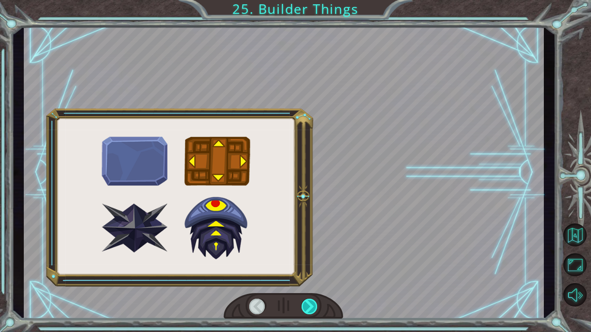
click at [304, 259] on div at bounding box center [309, 307] width 16 height 16
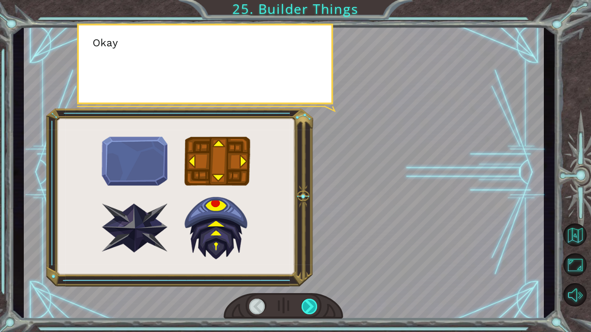
click at [304, 259] on div at bounding box center [309, 307] width 16 height 16
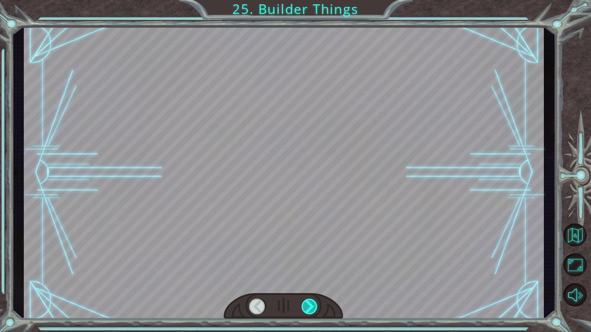
click at [304, 259] on div at bounding box center [309, 307] width 16 height 16
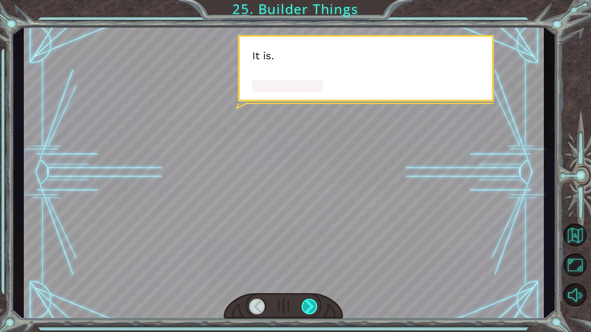
click at [304, 259] on div at bounding box center [309, 307] width 16 height 16
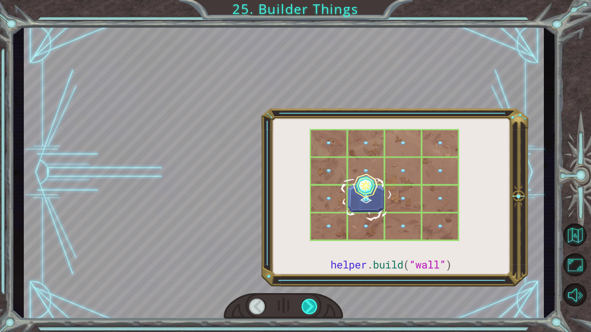
click at [304, 259] on div at bounding box center [309, 307] width 16 height 16
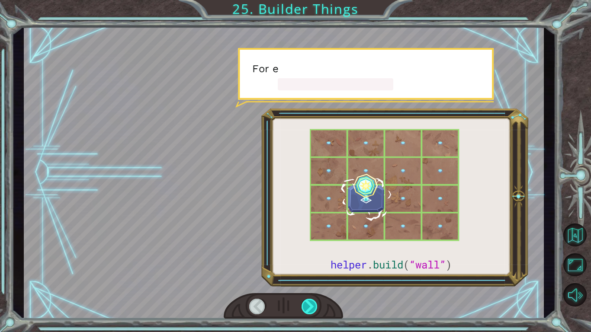
click at [304, 259] on div at bounding box center [309, 307] width 16 height 16
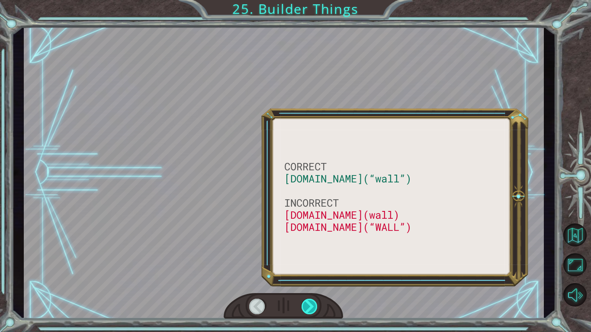
click at [304, 259] on div at bounding box center [309, 307] width 16 height 16
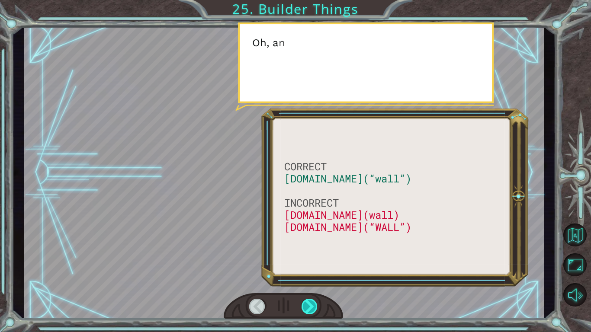
click at [305, 259] on div at bounding box center [309, 307] width 16 height 16
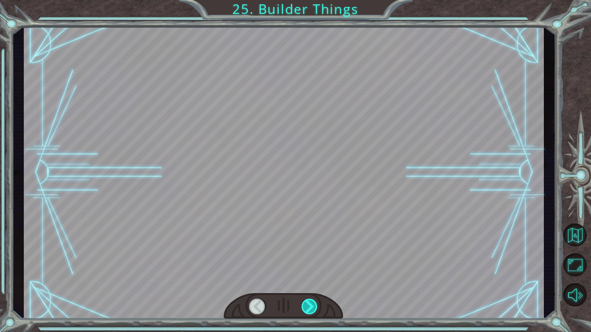
click at [305, 259] on div at bounding box center [309, 307] width 16 height 16
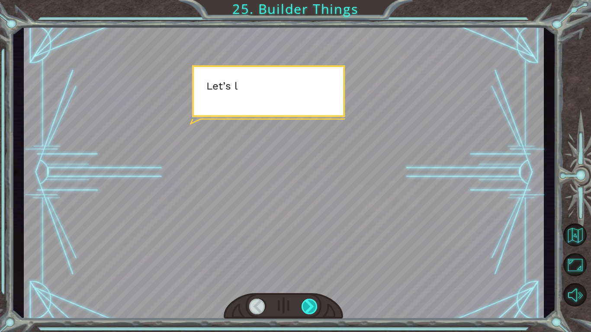
click at [305, 259] on div at bounding box center [309, 307] width 16 height 16
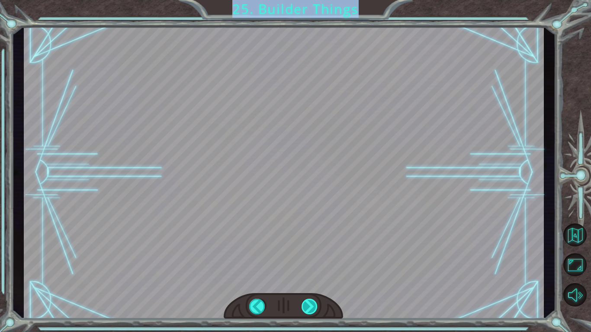
click at [305, 0] on div "CORRECT [DOMAIN_NAME](“wall”) INCORRECT [DOMAIN_NAME](wall) [DOMAIN_NAME](“WALL…" at bounding box center [295, 0] width 591 height 0
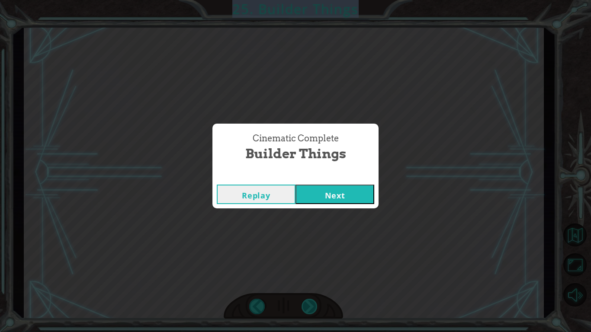
click at [305, 259] on div "Cinematic Complete Builder Things Replay Next" at bounding box center [295, 166] width 591 height 332
click at [331, 203] on button "Next" at bounding box center [334, 194] width 79 height 19
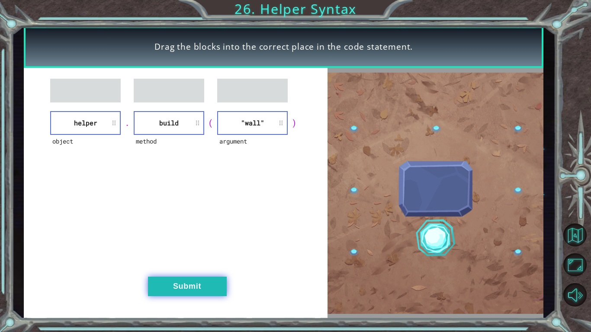
click at [172, 259] on button "Submit" at bounding box center [187, 286] width 79 height 19
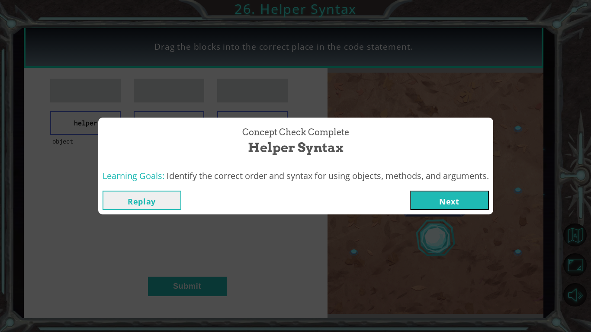
drag, startPoint x: 419, startPoint y: 216, endPoint x: 459, endPoint y: 208, distance: 40.5
click at [420, 215] on div "Concept Check Complete Helper Syntax Learning Goals: Identify the correct order…" at bounding box center [295, 166] width 591 height 332
click at [459, 208] on button "Next" at bounding box center [449, 200] width 79 height 19
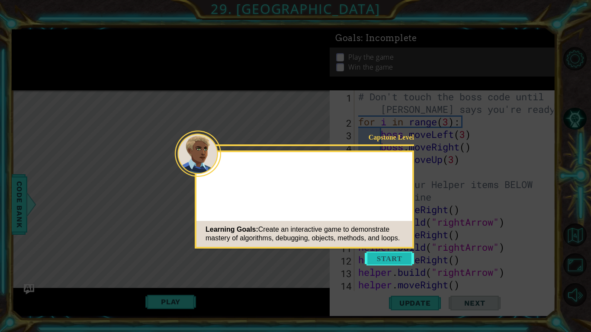
click at [383, 259] on button "Start" at bounding box center [389, 259] width 49 height 14
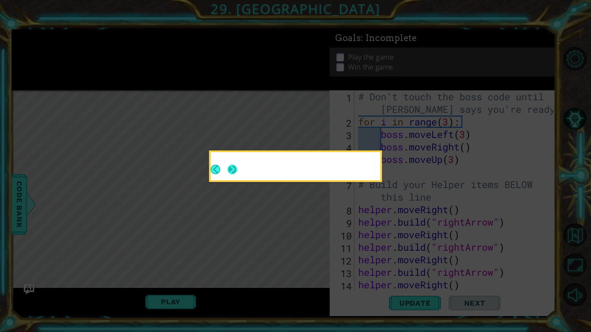
click at [237, 174] on button "Next" at bounding box center [232, 170] width 10 height 10
click at [231, 171] on button "Next" at bounding box center [232, 170] width 10 height 10
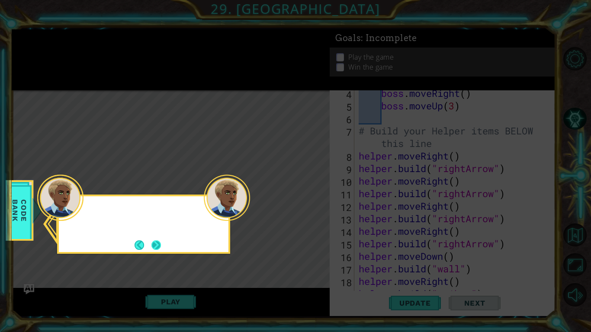
click at [156, 244] on button "Next" at bounding box center [156, 244] width 13 height 13
click at [156, 244] on icon at bounding box center [295, 166] width 591 height 332
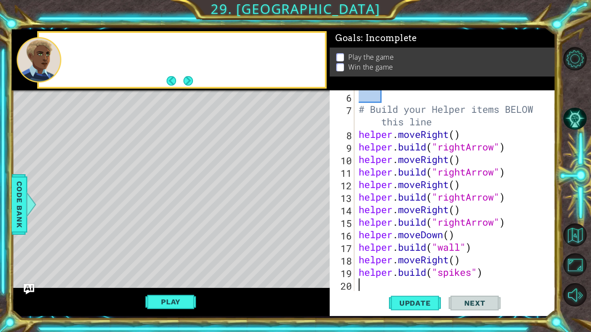
scroll to position [75, 0]
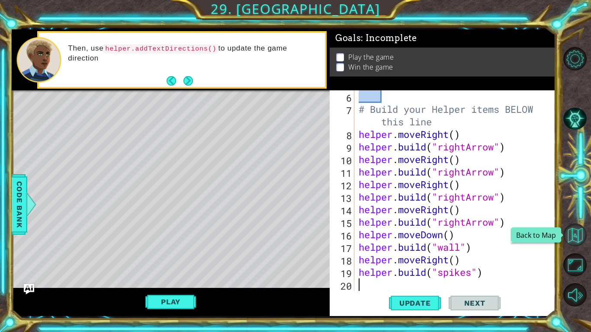
click at [571, 234] on button "Back to Map" at bounding box center [574, 235] width 23 height 23
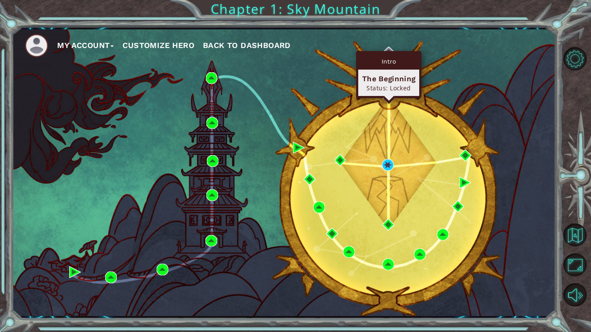
click at [387, 58] on div "Intro" at bounding box center [388, 61] width 61 height 16
click at [384, 105] on div "My Account Customize Hero Back to Dashboard" at bounding box center [284, 172] width 544 height 287
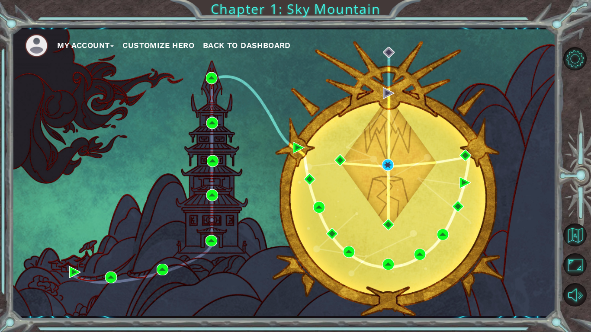
click at [387, 100] on div "My Account Customize Hero Back to Dashboard" at bounding box center [284, 172] width 544 height 287
click at [388, 95] on img at bounding box center [389, 93] width 12 height 12
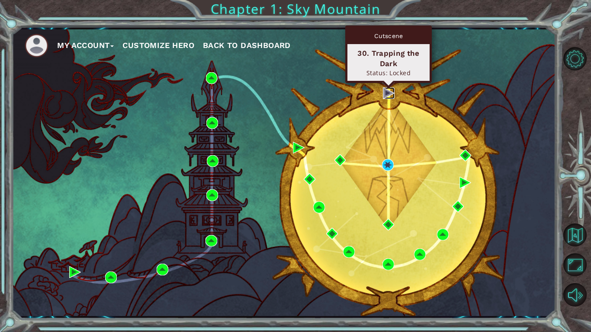
click at [388, 95] on img at bounding box center [389, 93] width 12 height 12
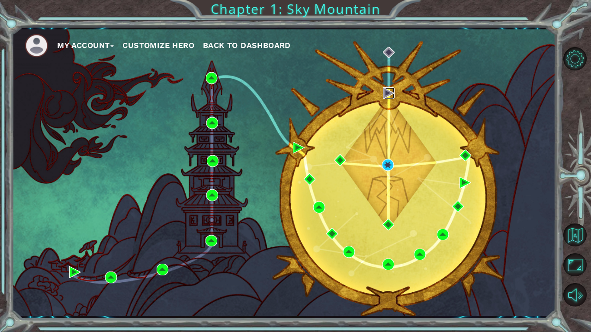
click at [388, 95] on img at bounding box center [389, 93] width 12 height 12
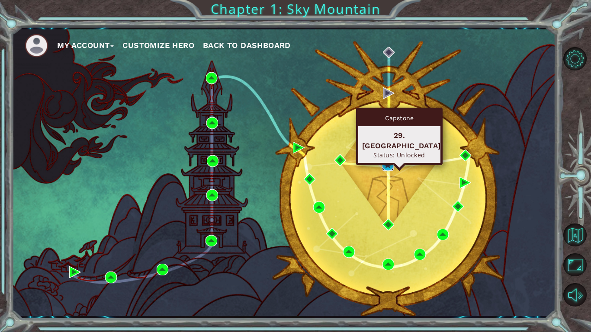
click at [390, 166] on img at bounding box center [388, 165] width 12 height 12
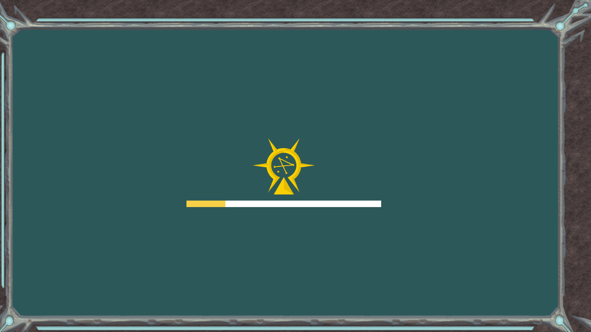
click at [390, 166] on div "Goals Error loading from server. Try refreshing the page. You'll need to join a…" at bounding box center [295, 166] width 591 height 332
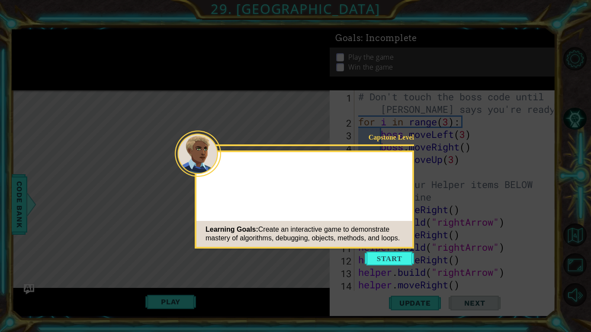
click at [384, 257] on button "Start" at bounding box center [389, 259] width 49 height 14
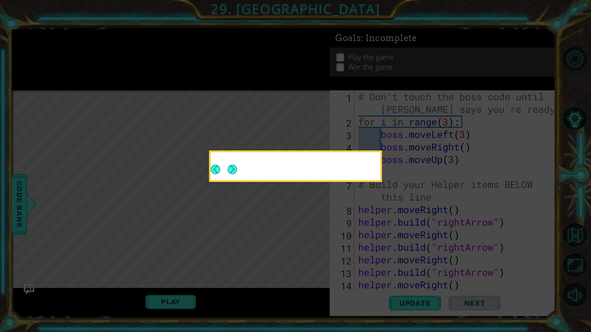
click at [384, 259] on icon at bounding box center [295, 166] width 591 height 332
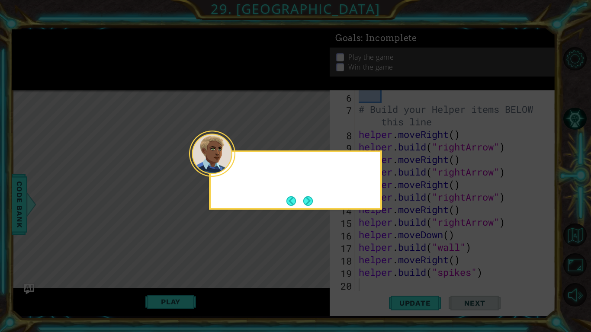
click at [234, 168] on div at bounding box center [212, 154] width 46 height 46
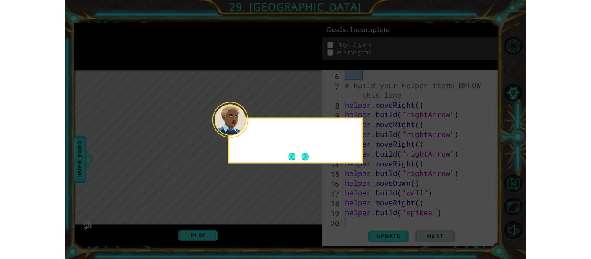
scroll to position [75, 0]
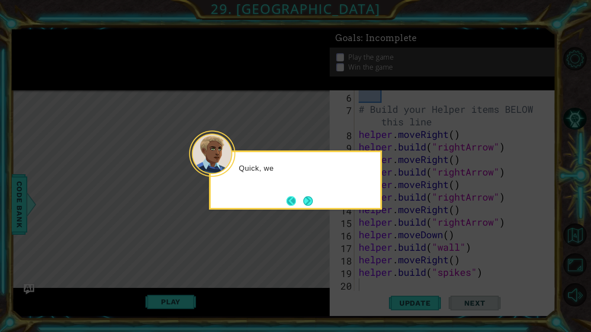
click at [300, 203] on button "Back" at bounding box center [294, 201] width 17 height 10
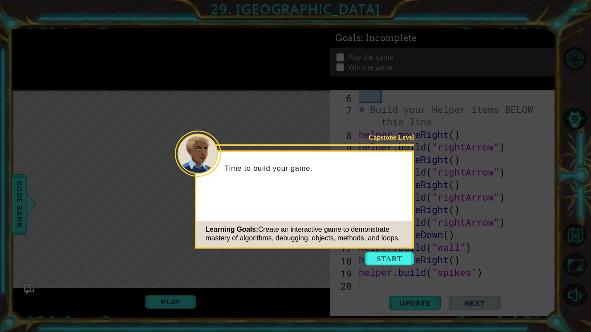
click at [309, 203] on div "Capstone Level Time to build your game. Learning Goals: Create an interactive g…" at bounding box center [304, 199] width 219 height 98
click at [376, 258] on button "Start" at bounding box center [389, 259] width 49 height 14
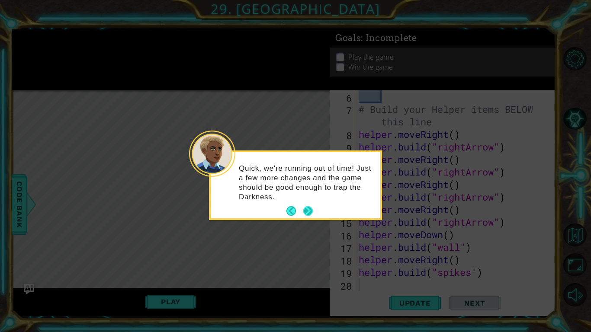
click at [304, 212] on button "Next" at bounding box center [308, 211] width 10 height 10
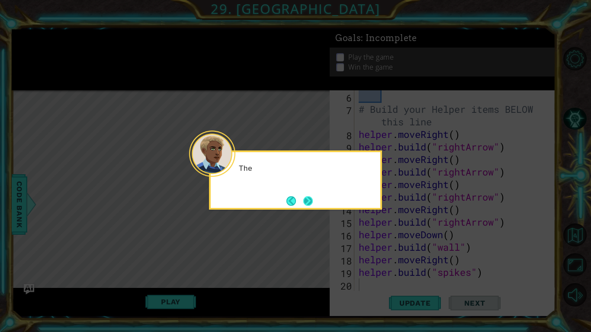
click at [303, 204] on button "Next" at bounding box center [308, 201] width 10 height 10
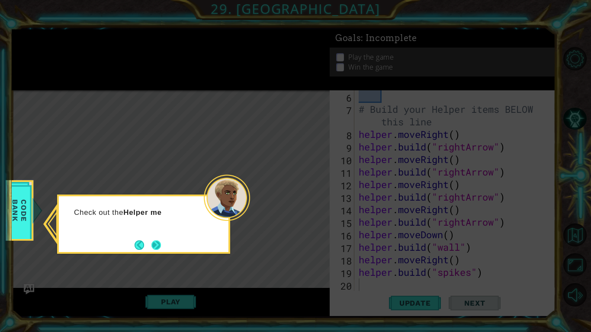
click at [157, 245] on button "Next" at bounding box center [156, 245] width 10 height 10
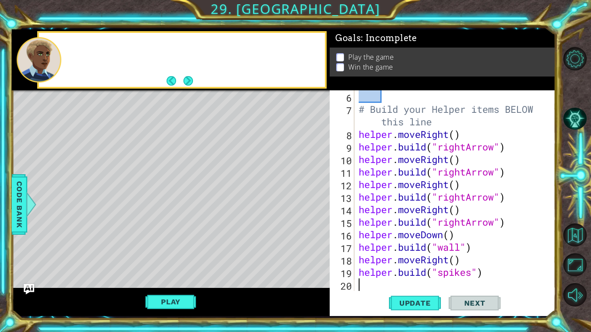
click at [157, 245] on div "Level Map" at bounding box center [212, 217] width 400 height 255
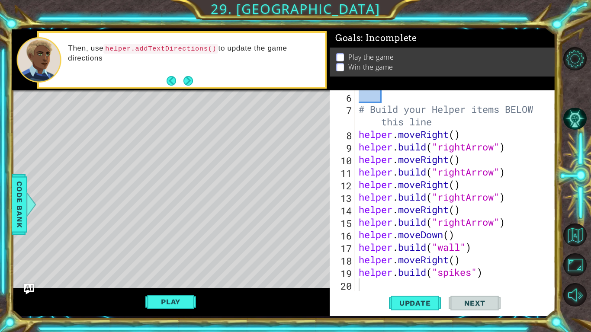
drag, startPoint x: 175, startPoint y: 288, endPoint x: 182, endPoint y: 287, distance: 6.5
click at [176, 259] on div "Play" at bounding box center [171, 302] width 318 height 28
click at [182, 259] on button "Play" at bounding box center [170, 302] width 51 height 16
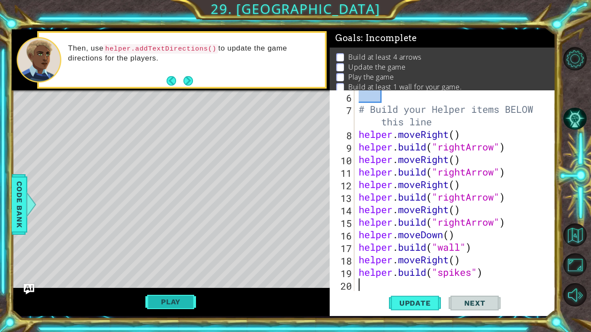
click at [173, 259] on button "Play" at bounding box center [170, 302] width 51 height 16
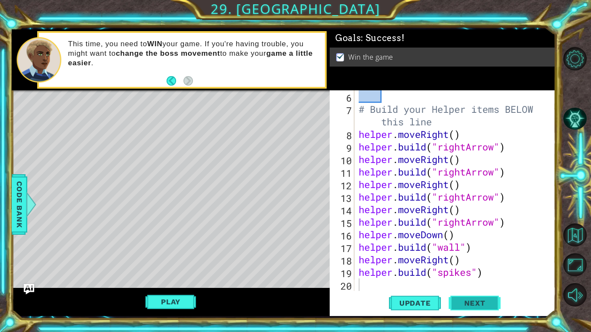
click at [476, 259] on span "Next" at bounding box center [474, 305] width 38 height 9
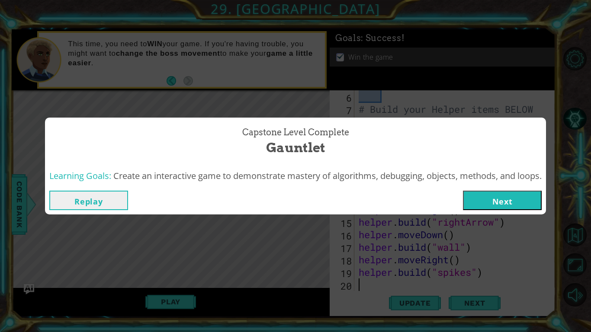
click at [508, 198] on button "Next" at bounding box center [502, 200] width 79 height 19
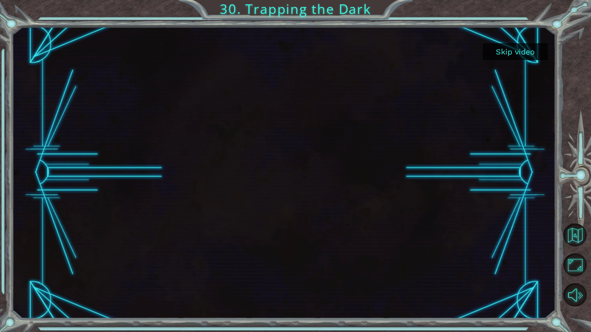
click at [511, 56] on button "Skip video" at bounding box center [515, 51] width 65 height 17
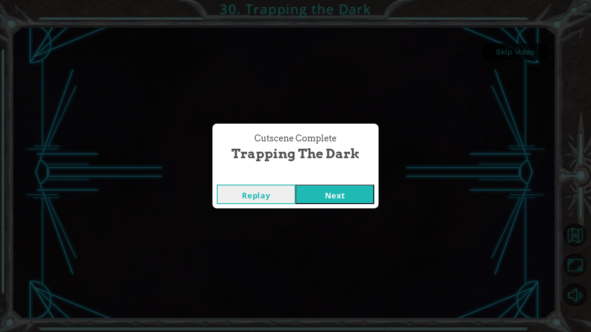
click at [338, 202] on button "Next" at bounding box center [334, 194] width 79 height 19
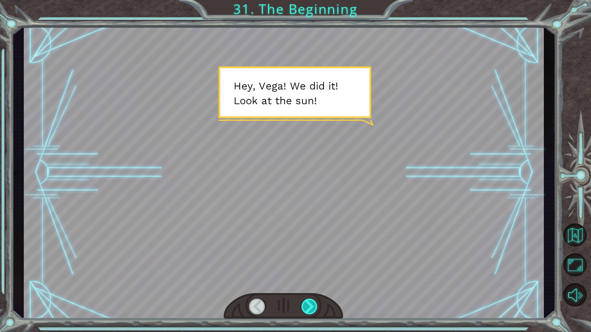
click at [310, 259] on div at bounding box center [309, 307] width 16 height 16
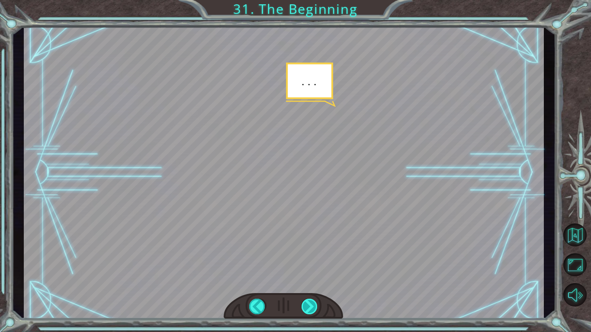
click at [310, 259] on div at bounding box center [309, 307] width 16 height 16
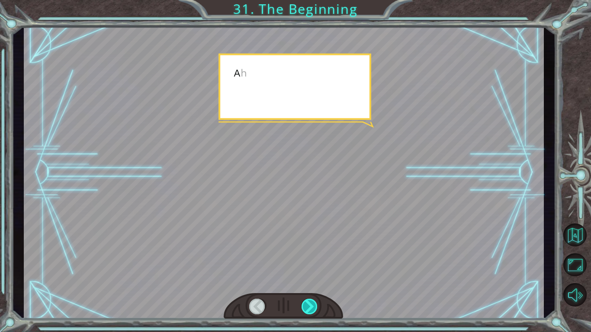
click at [310, 259] on div at bounding box center [309, 307] width 16 height 16
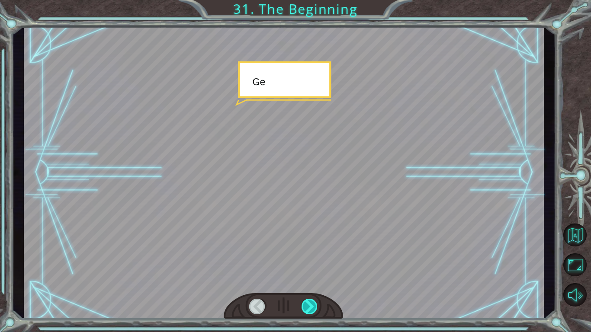
click at [310, 259] on div at bounding box center [309, 307] width 16 height 16
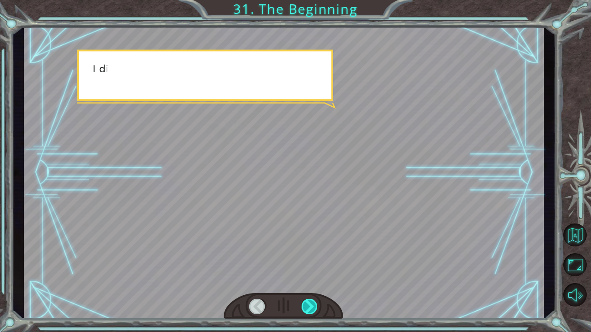
click at [310, 259] on div at bounding box center [309, 307] width 16 height 16
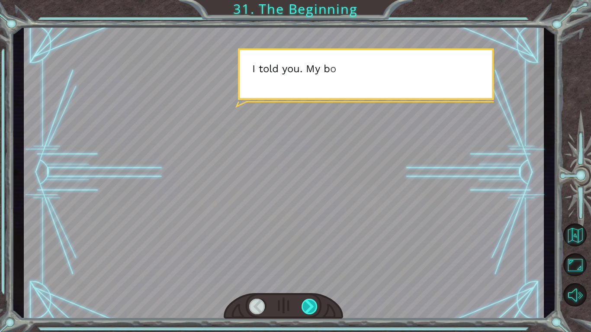
click at [310, 259] on div at bounding box center [309, 307] width 16 height 16
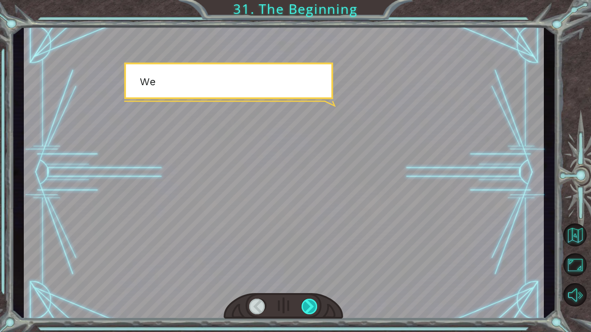
click at [310, 259] on div at bounding box center [309, 307] width 16 height 16
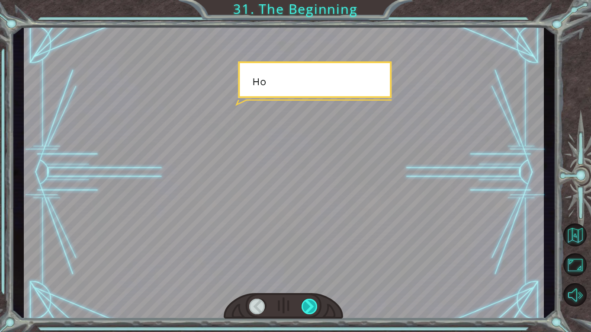
click at [310, 259] on div at bounding box center [309, 307] width 16 height 16
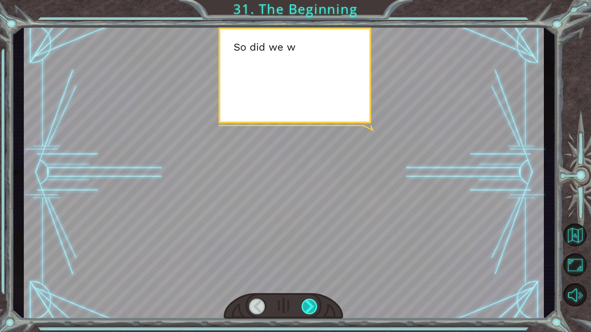
click at [310, 259] on div at bounding box center [309, 307] width 16 height 16
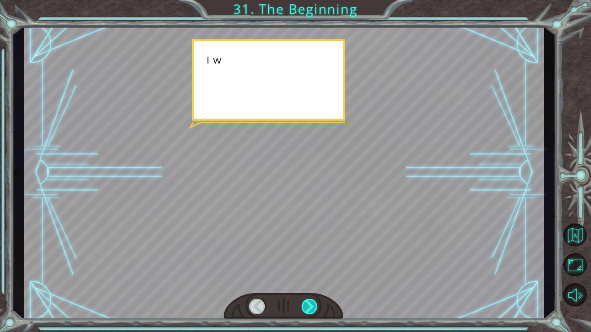
click at [310, 259] on div at bounding box center [309, 307] width 16 height 16
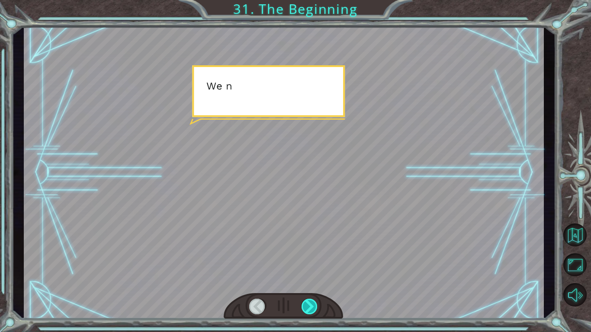
click at [310, 259] on div at bounding box center [309, 307] width 16 height 16
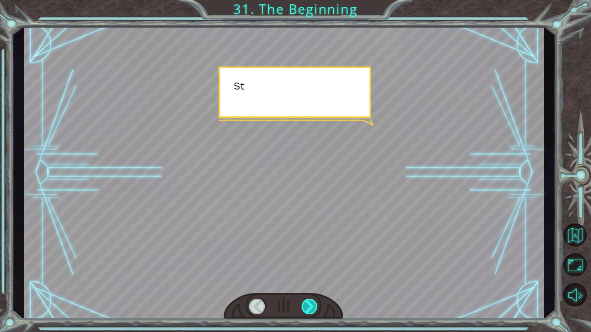
click at [310, 259] on div at bounding box center [309, 307] width 16 height 16
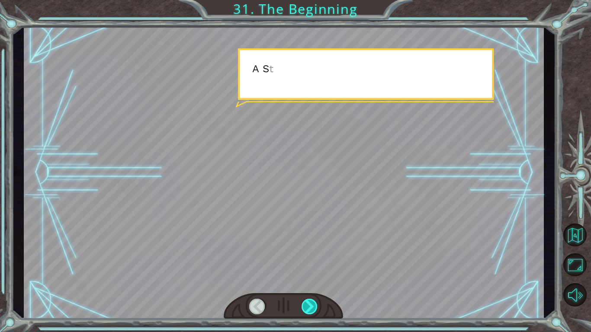
click at [310, 259] on div at bounding box center [309, 307] width 16 height 16
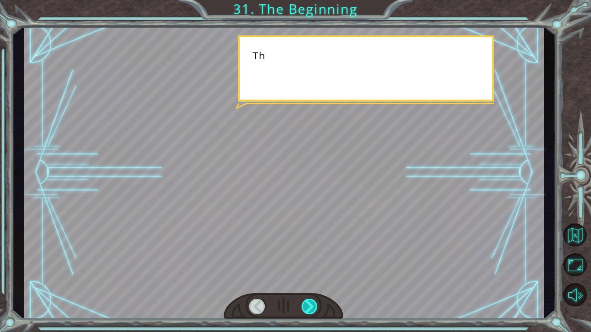
click at [310, 259] on div at bounding box center [309, 307] width 16 height 16
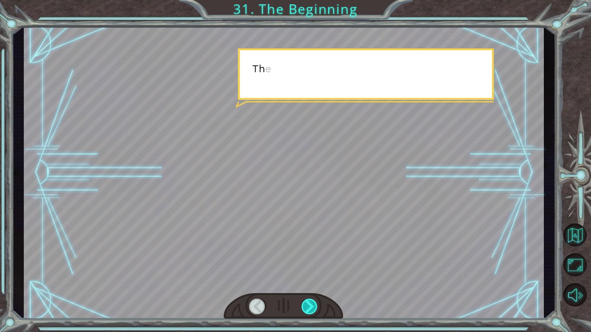
click at [310, 259] on div at bounding box center [309, 307] width 16 height 16
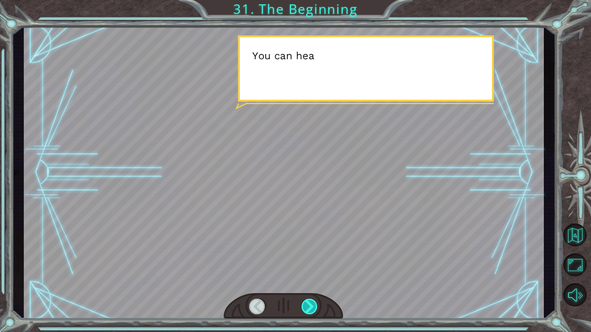
click at [310, 259] on div at bounding box center [309, 307] width 16 height 16
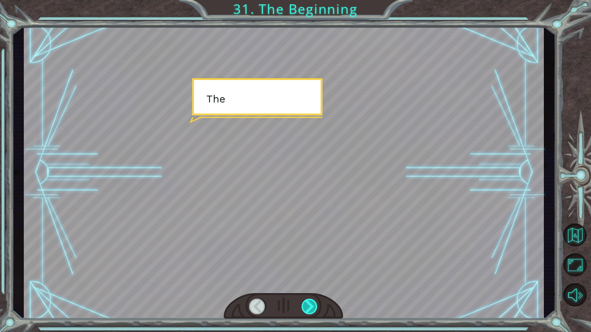
click at [310, 259] on div at bounding box center [309, 307] width 16 height 16
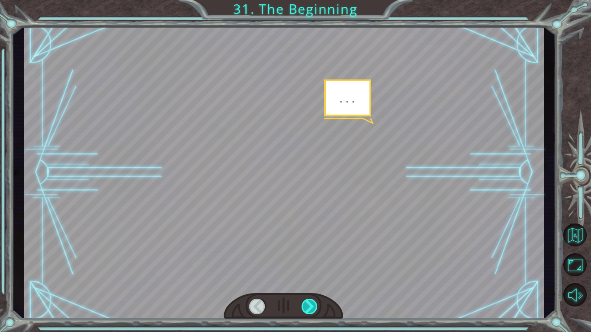
click at [310, 259] on div at bounding box center [309, 307] width 16 height 16
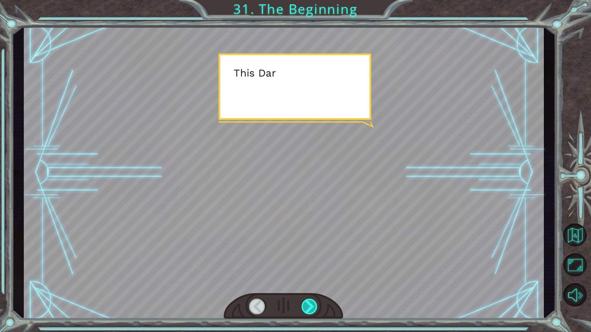
click at [310, 259] on div at bounding box center [309, 307] width 16 height 16
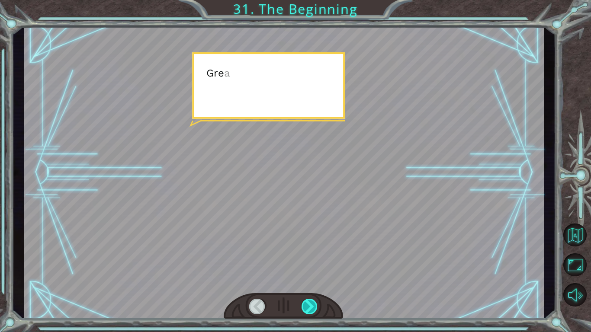
click at [310, 259] on div at bounding box center [309, 307] width 16 height 16
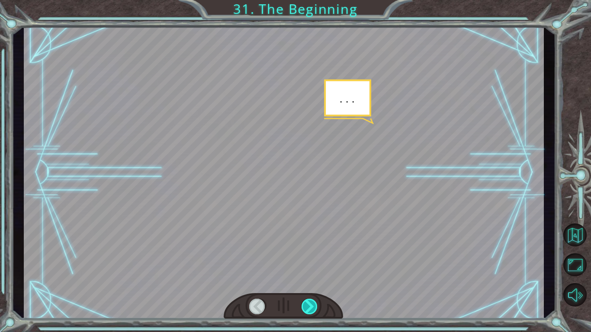
click at [310, 259] on div at bounding box center [309, 307] width 16 height 16
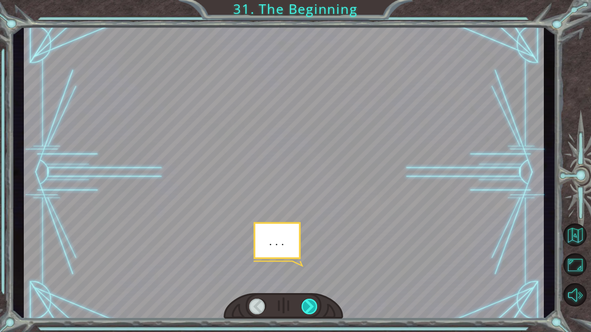
click at [310, 259] on div at bounding box center [309, 307] width 16 height 16
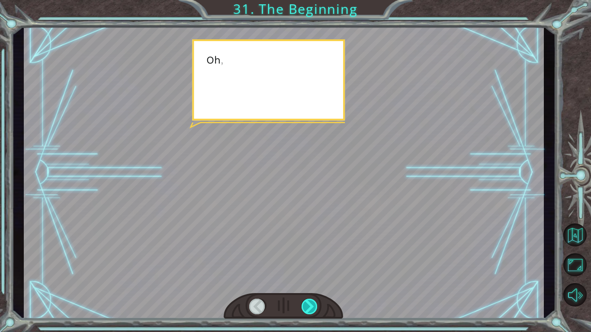
click at [310, 259] on div at bounding box center [309, 307] width 16 height 16
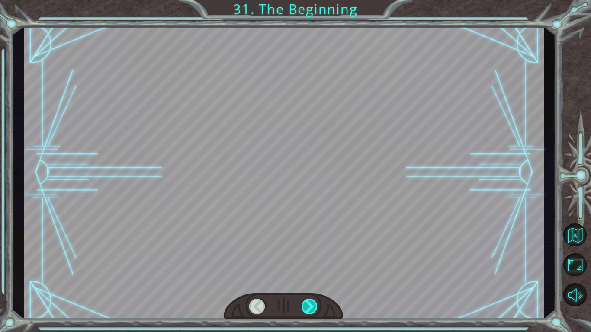
click at [310, 259] on div at bounding box center [309, 307] width 16 height 16
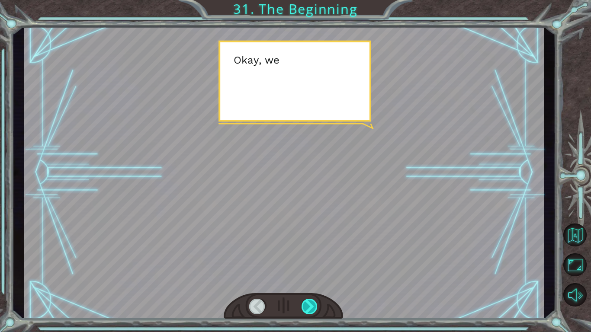
click at [310, 259] on div at bounding box center [309, 307] width 16 height 16
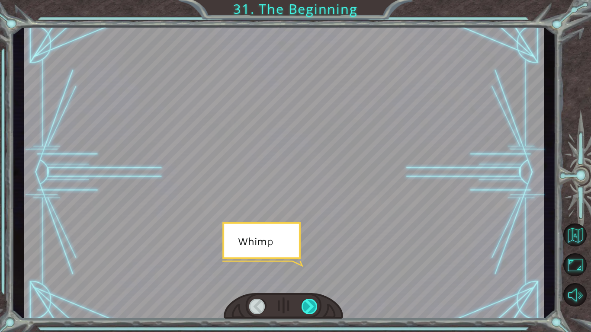
click at [310, 259] on div at bounding box center [309, 307] width 16 height 16
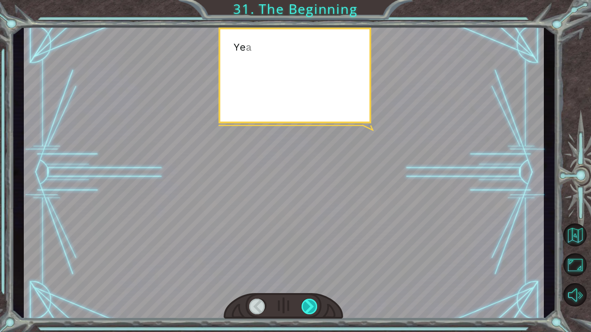
click at [310, 259] on div at bounding box center [309, 307] width 16 height 16
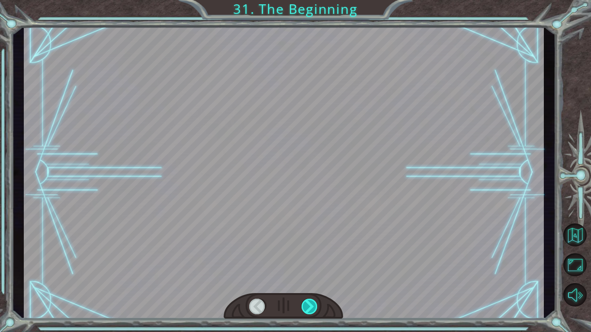
click at [310, 259] on div at bounding box center [309, 307] width 16 height 16
click at [310, 0] on div "Temporary Text H e y , V e g a ! W e d i d i t ! L o o k a t t h e s u n ! . . …" at bounding box center [295, 0] width 591 height 0
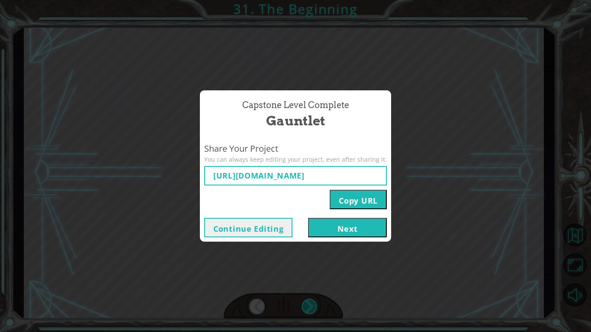
type input "[URL][DOMAIN_NAME]"
click at [332, 230] on button "Next" at bounding box center [347, 227] width 79 height 19
